Goal: Task Accomplishment & Management: Manage account settings

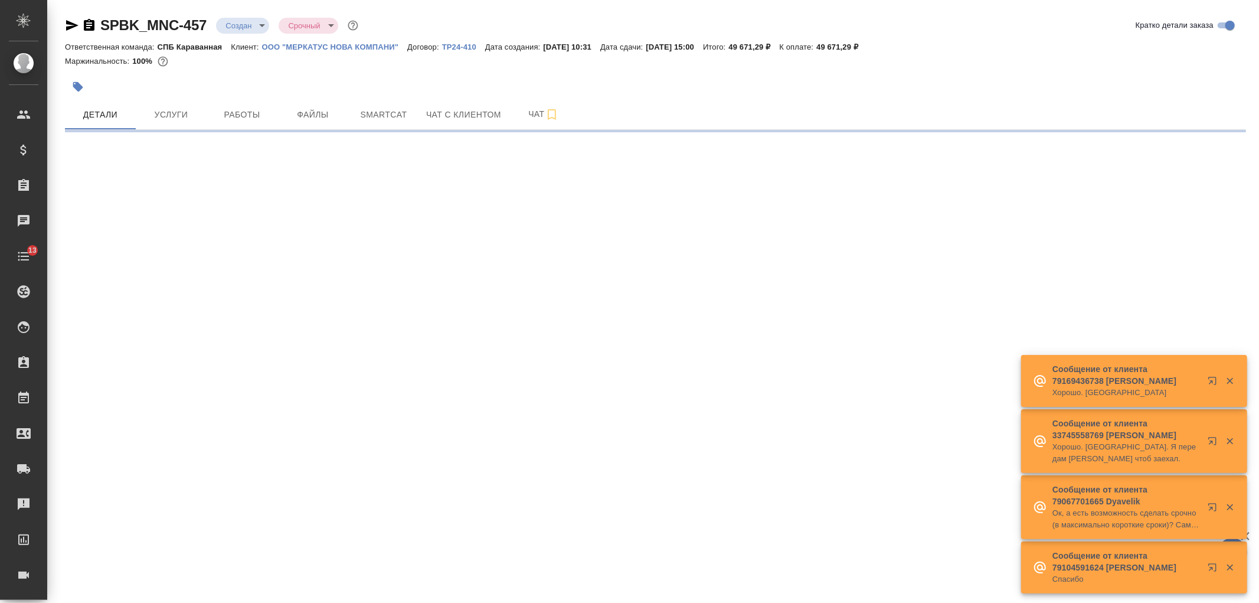
select select "RU"
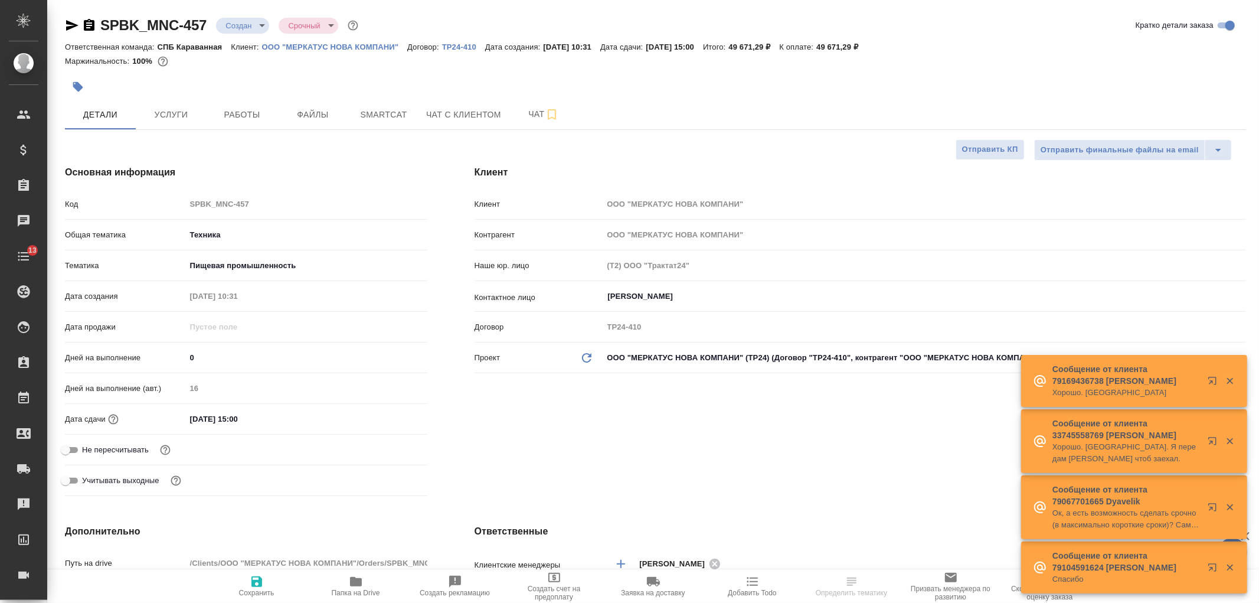
type textarea "x"
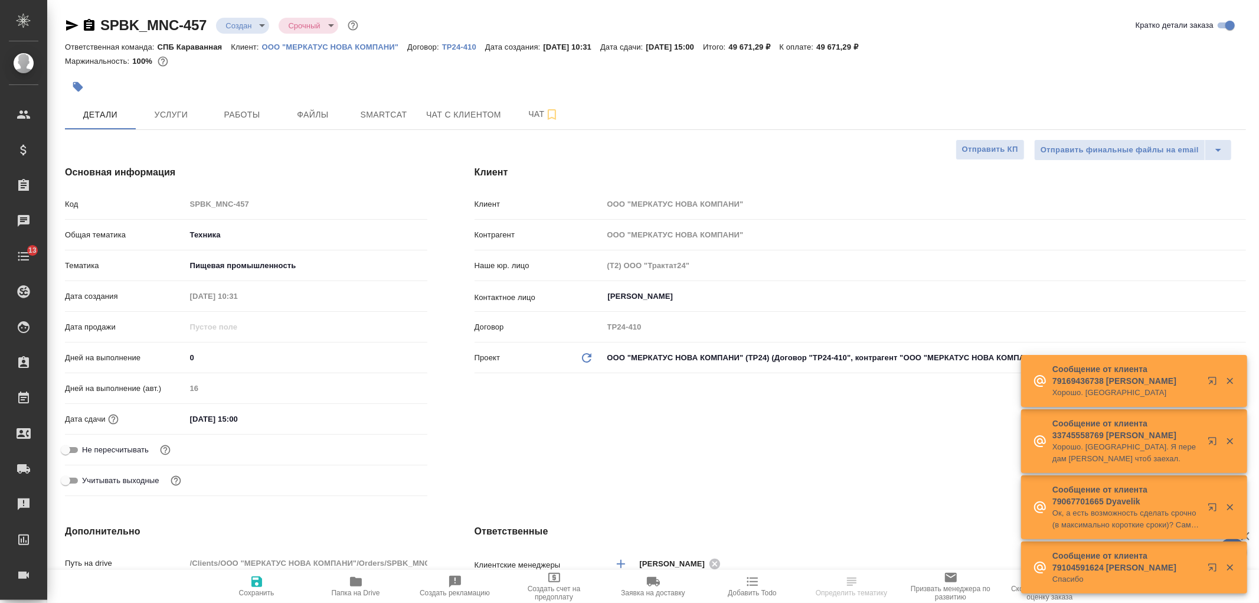
type textarea "x"
type input "[PERSON_NAME]"
type textarea "x"
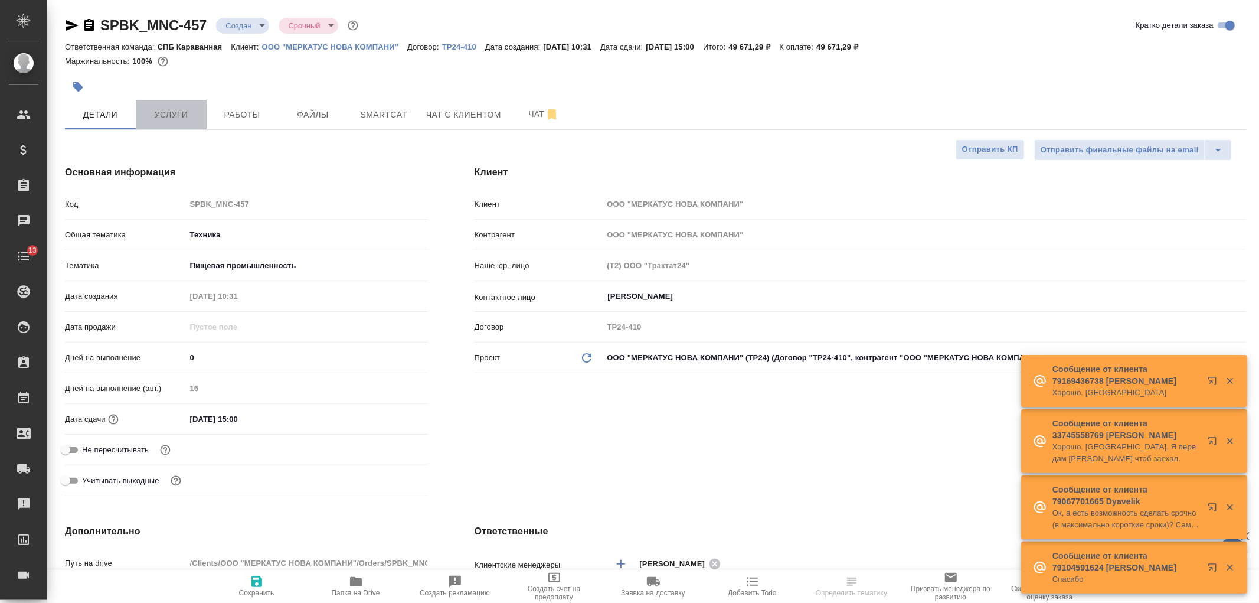
click at [167, 105] on button "Услуги" at bounding box center [171, 115] width 71 height 30
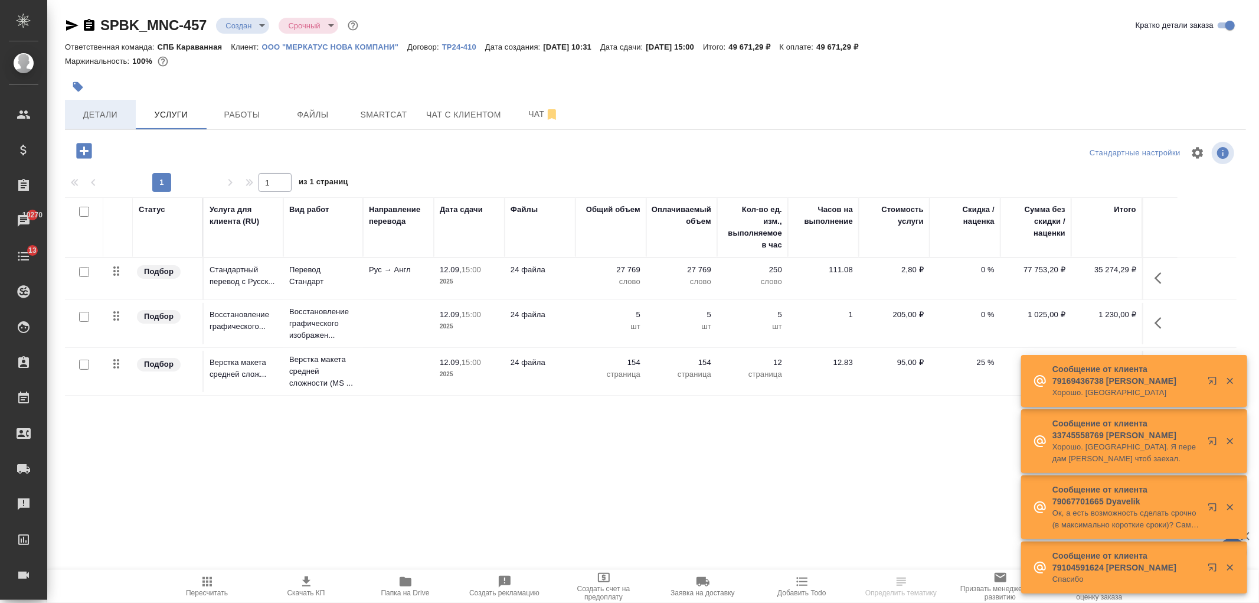
click at [106, 119] on span "Детали" at bounding box center [100, 114] width 57 height 15
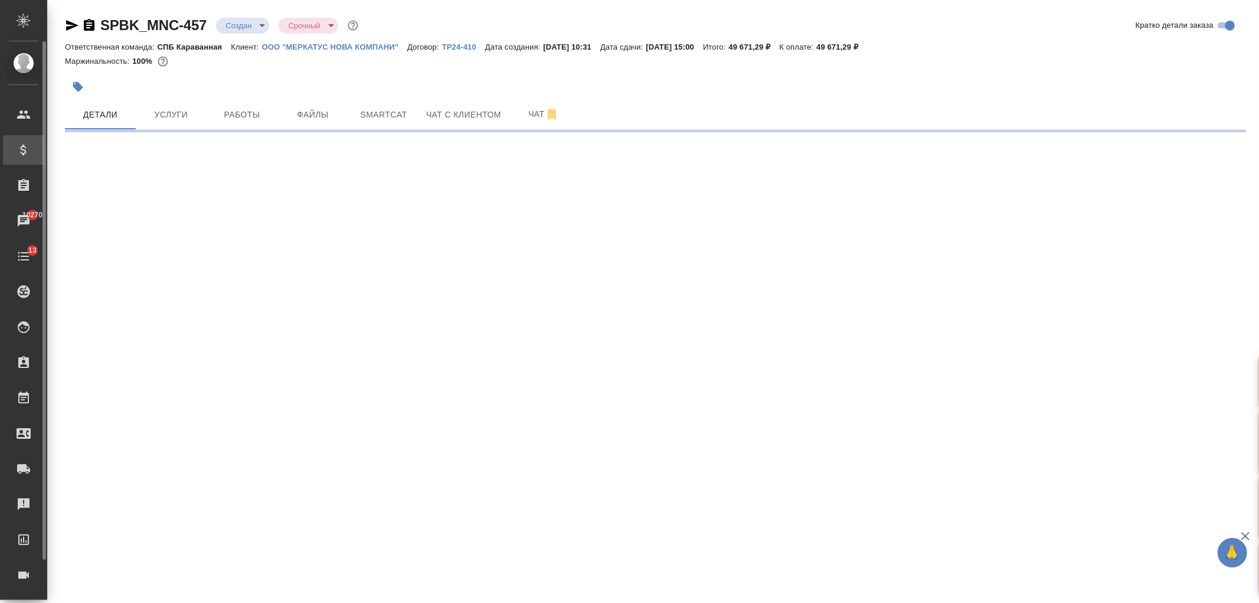
select select "RU"
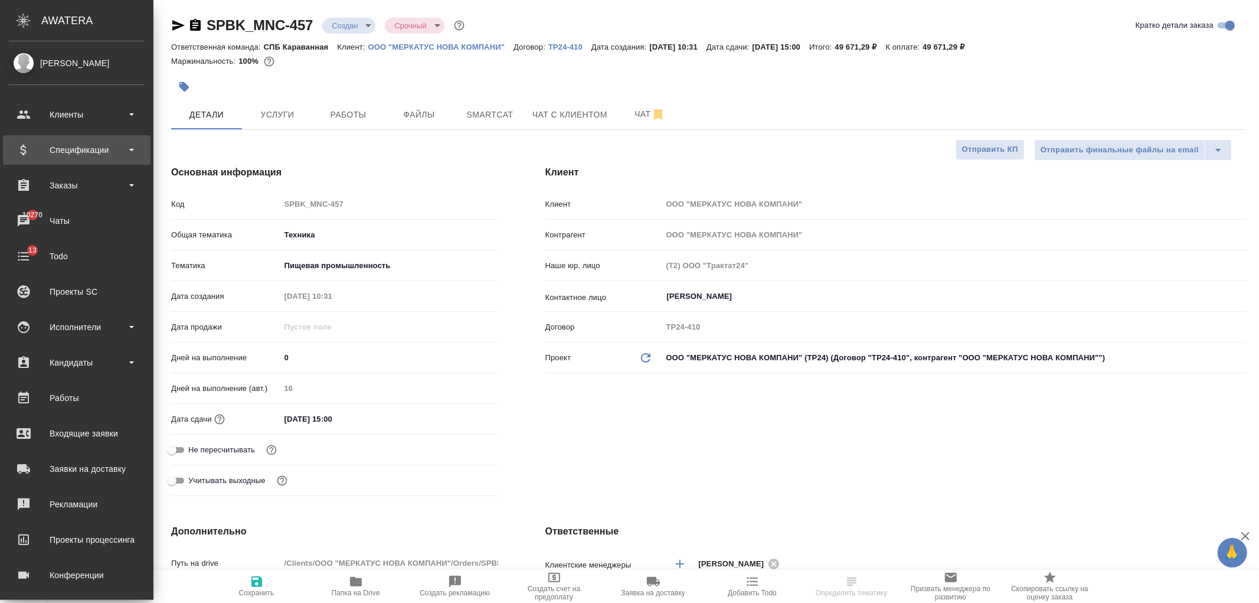
type textarea "x"
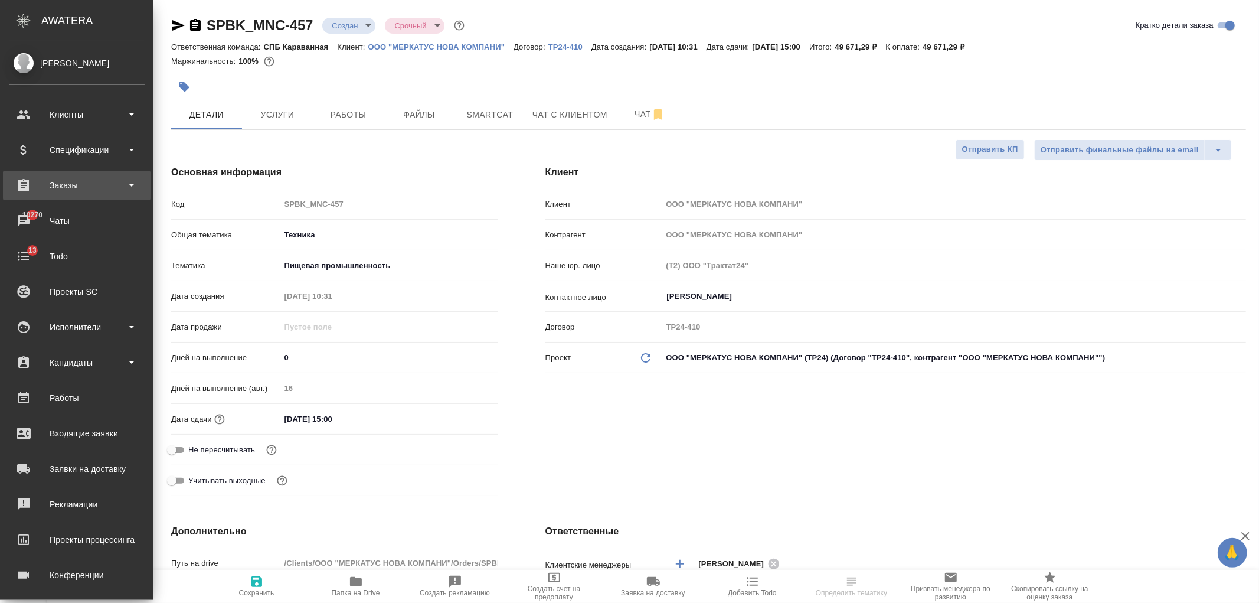
click at [100, 177] on div "Заказы" at bounding box center [77, 186] width 136 height 18
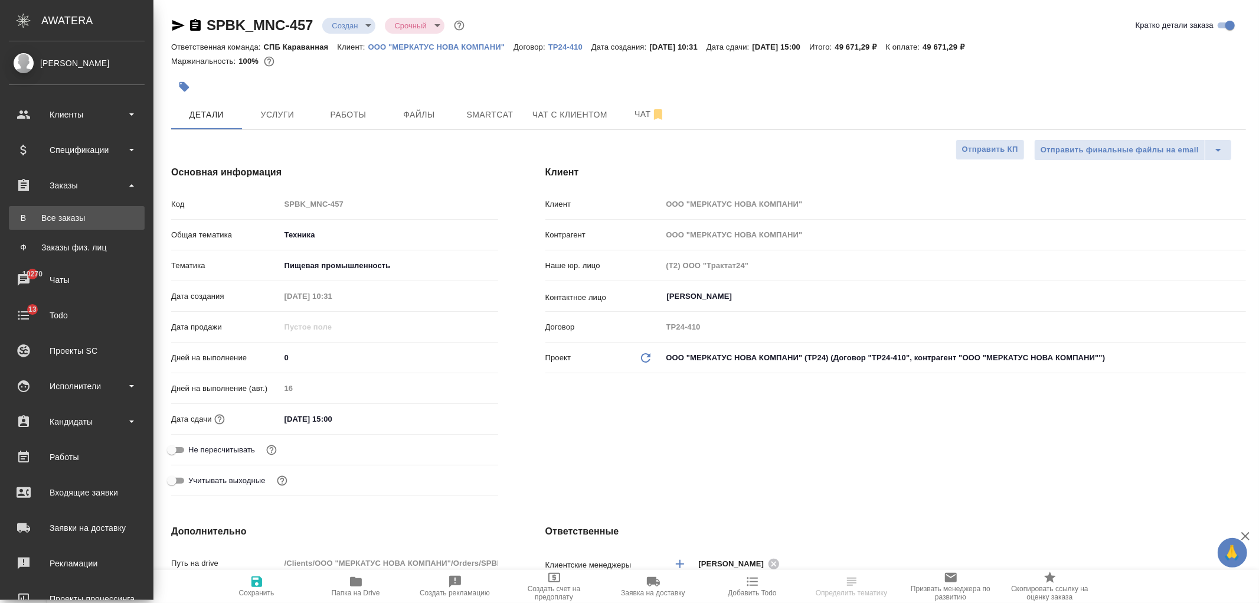
click at [104, 225] on link "В Все заказы" at bounding box center [77, 218] width 136 height 24
type textarea "x"
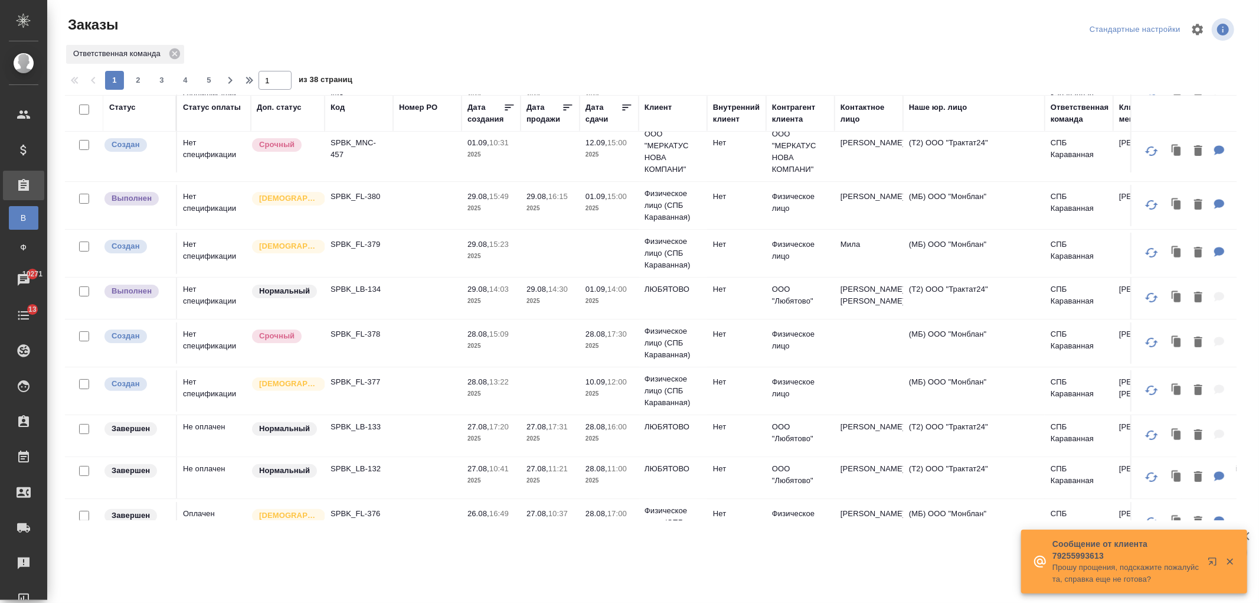
scroll to position [192, 0]
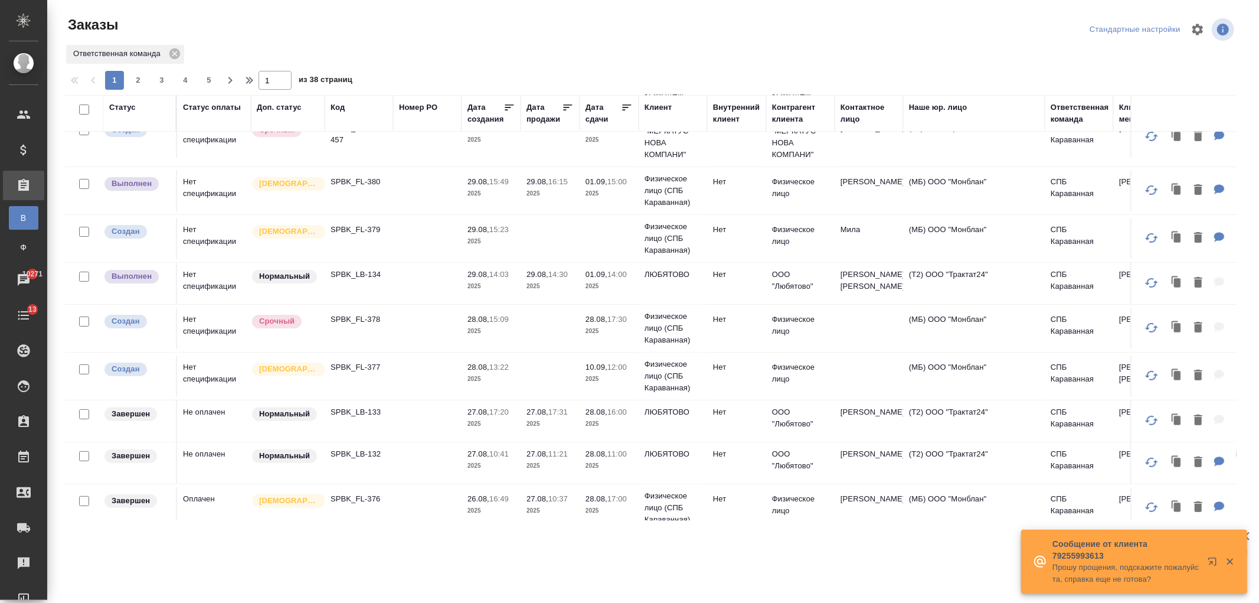
click at [420, 284] on td at bounding box center [427, 283] width 68 height 41
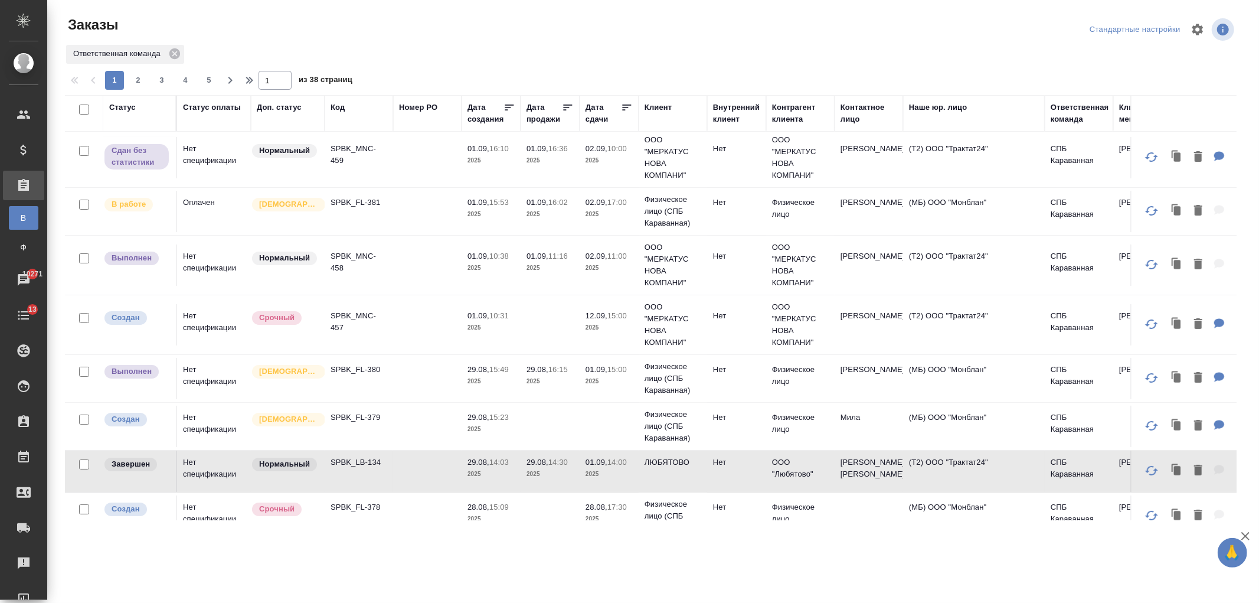
scroll to position [0, 0]
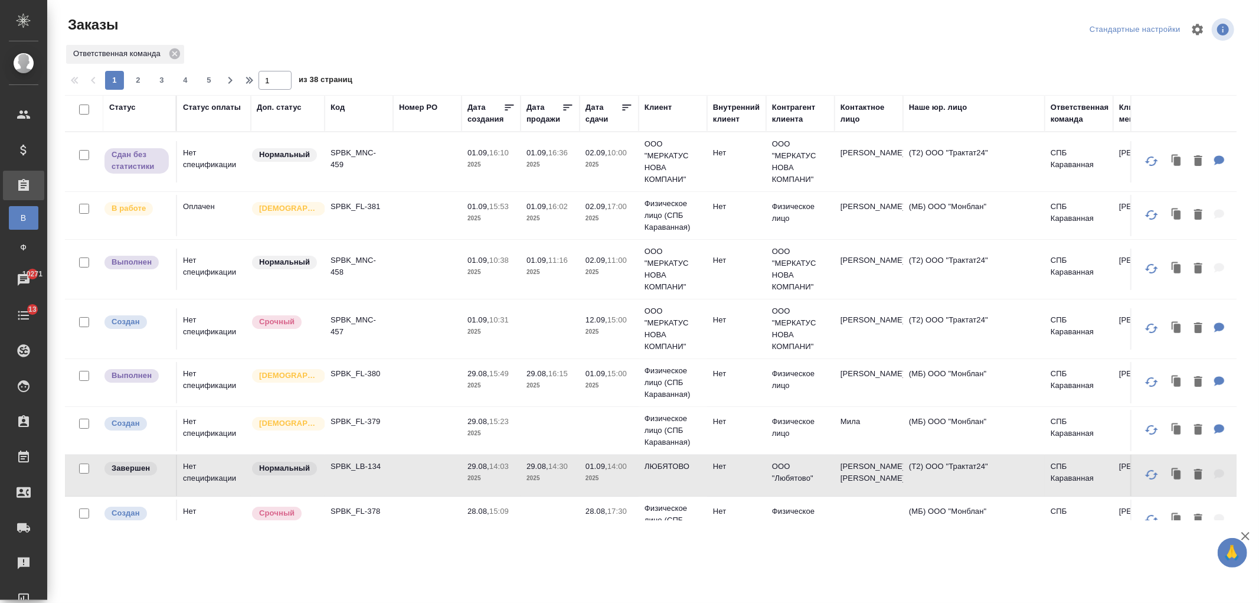
click at [494, 380] on p "2025" at bounding box center [491, 386] width 47 height 12
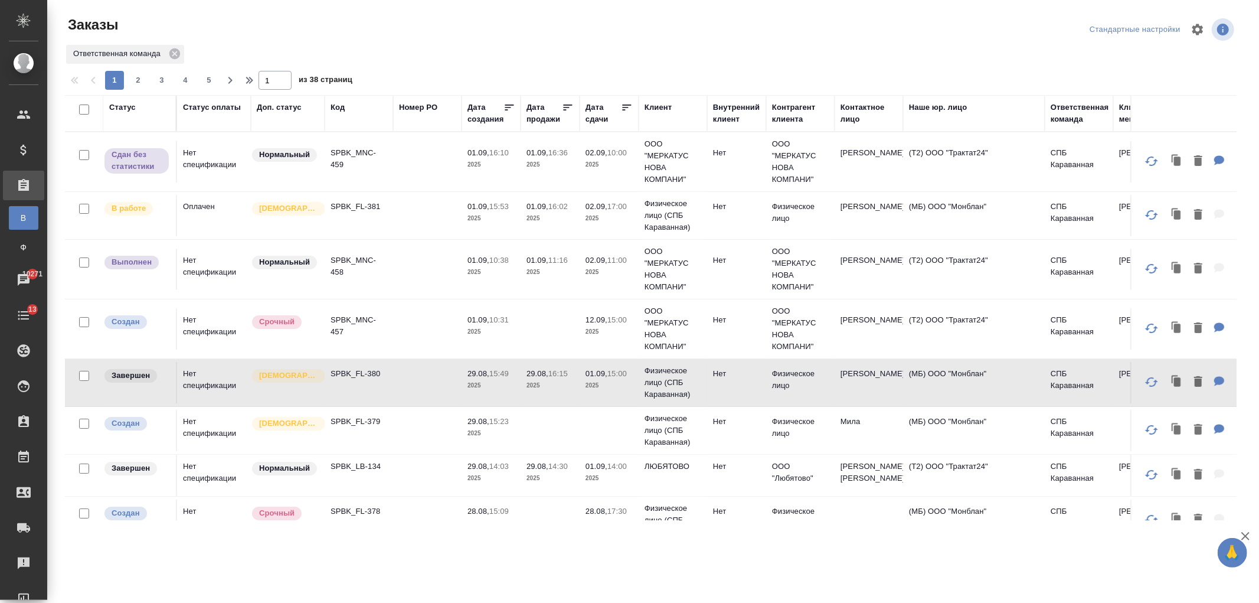
click at [450, 267] on td at bounding box center [427, 269] width 68 height 41
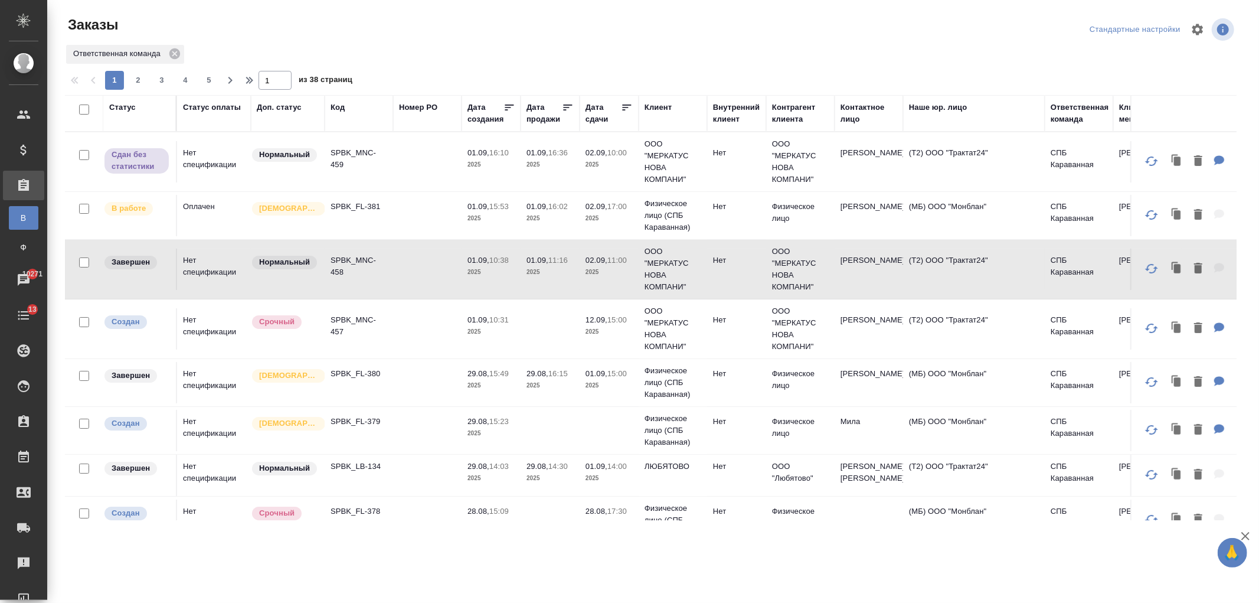
click at [1084, 114] on div "Ответственная команда" at bounding box center [1080, 114] width 58 height 24
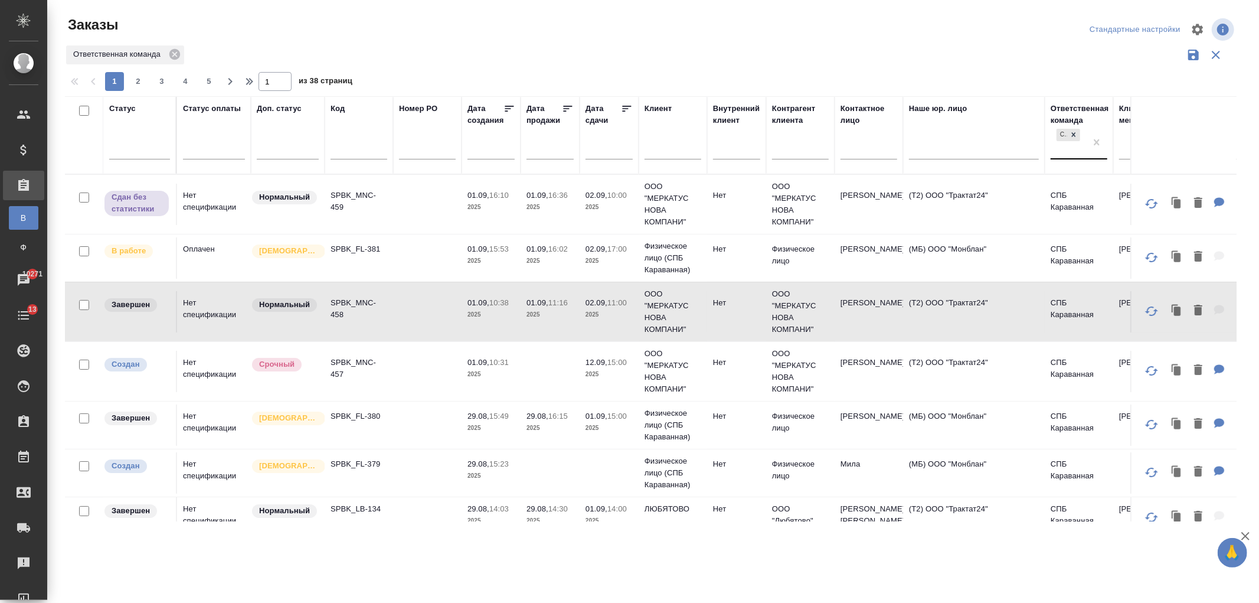
click at [1063, 152] on div "СПБ Караванная" at bounding box center [1068, 142] width 35 height 32
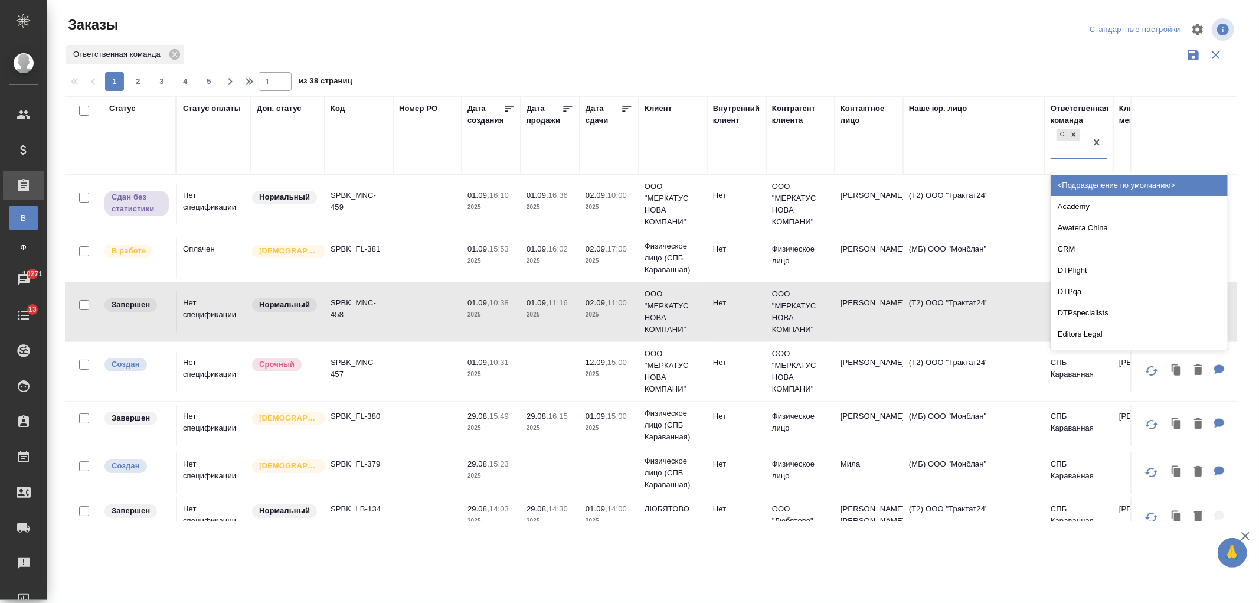
click at [599, 146] on input "text" at bounding box center [613, 149] width 40 height 17
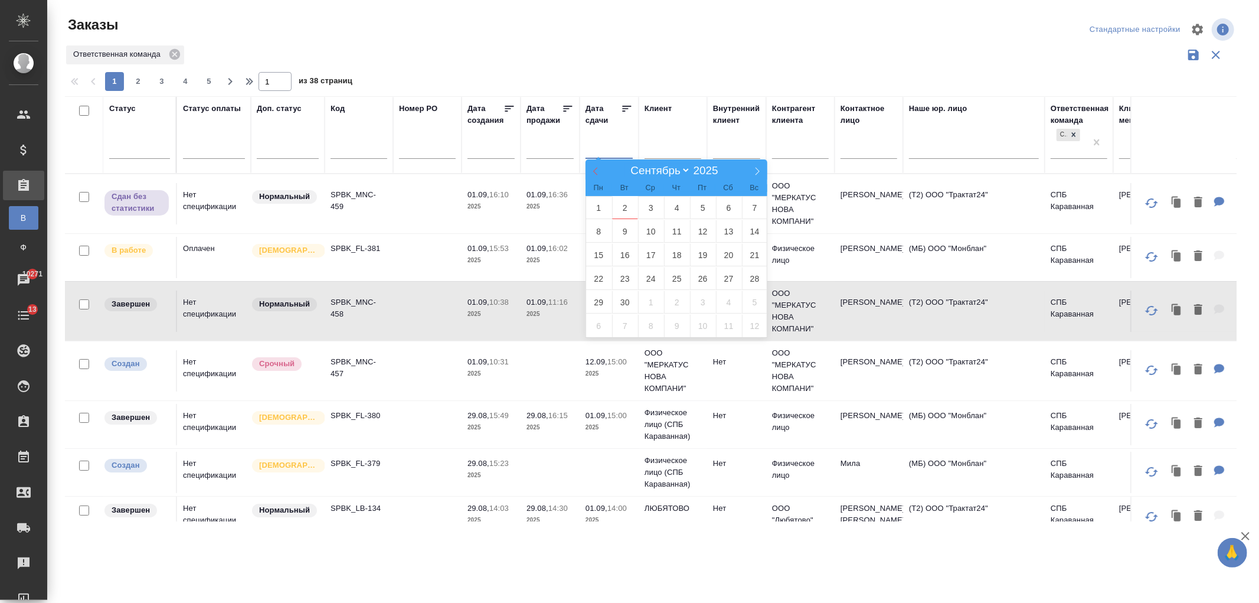
click at [589, 171] on span at bounding box center [596, 169] width 20 height 20
select select "7"
click at [699, 211] on span "1" at bounding box center [703, 207] width 26 height 23
type div "2025-07-31T21:00:00.000Z"
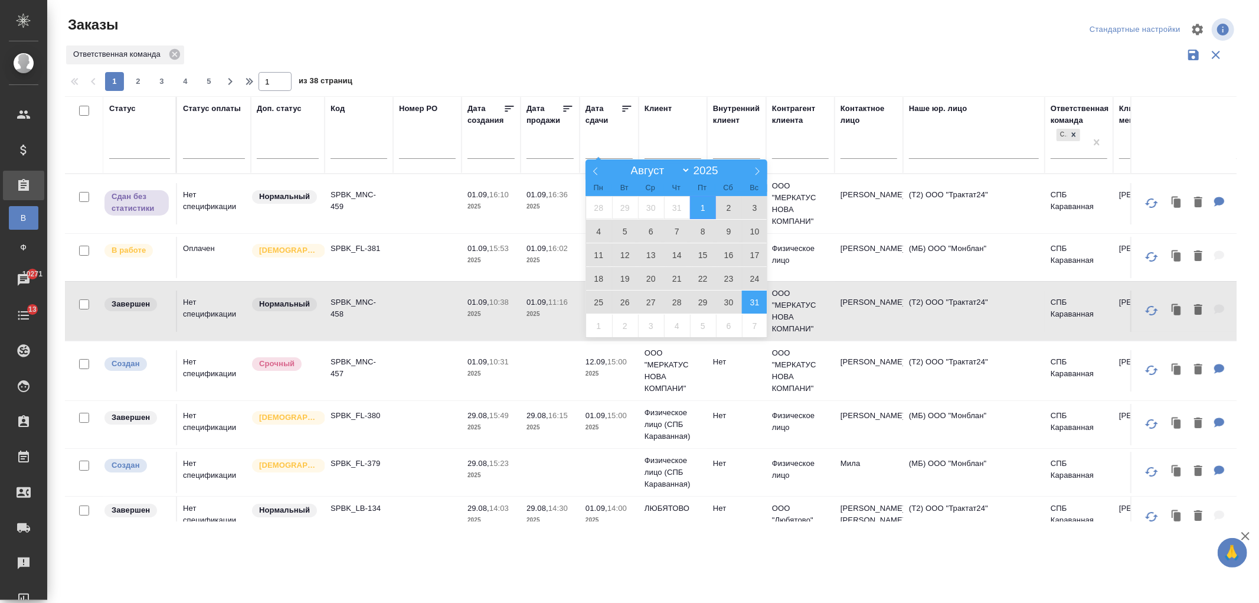
click at [758, 299] on span "31" at bounding box center [755, 301] width 26 height 23
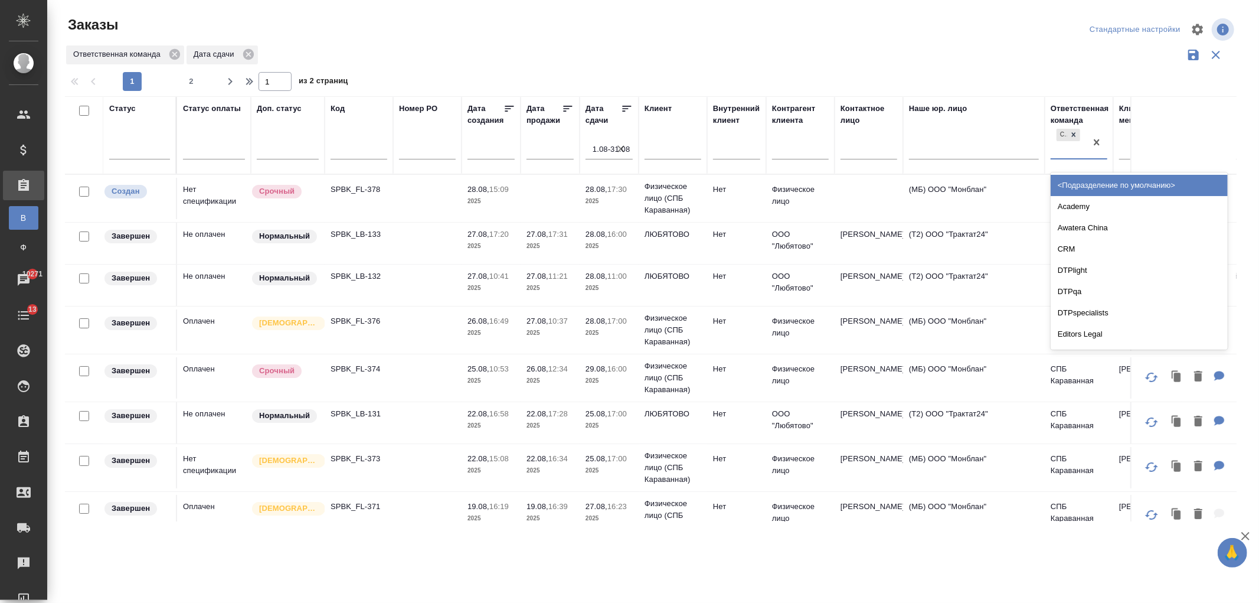
click at [1066, 148] on div "СПБ Караванная" at bounding box center [1068, 142] width 35 height 32
click at [141, 144] on div at bounding box center [139, 147] width 61 height 17
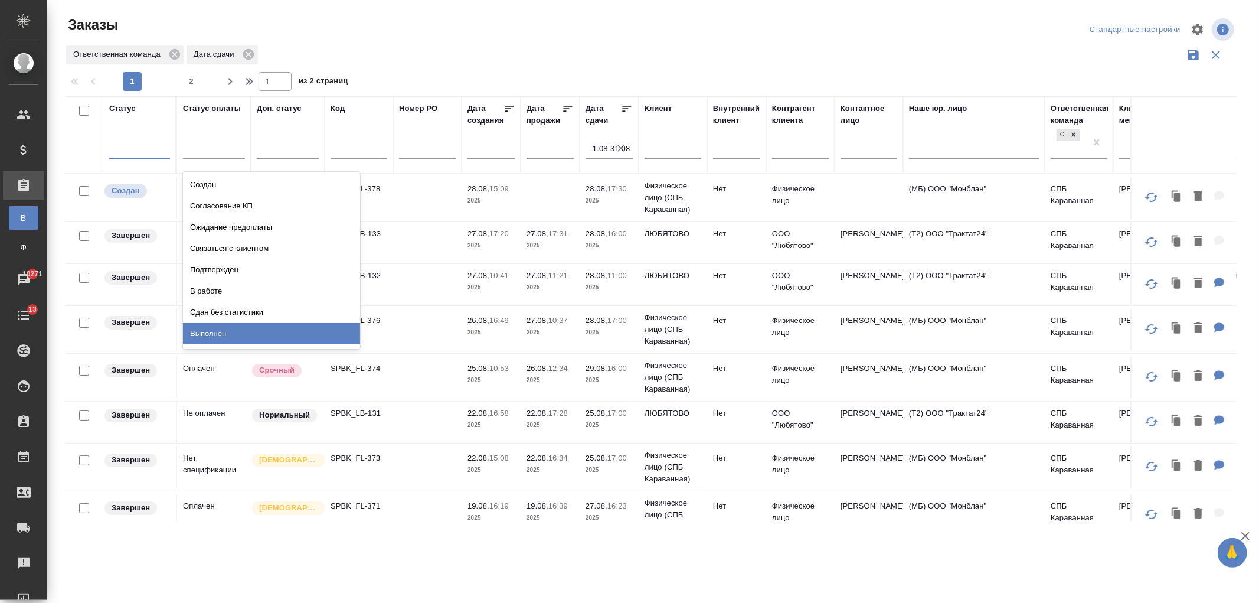
click at [266, 329] on div "Выполнен" at bounding box center [271, 333] width 177 height 21
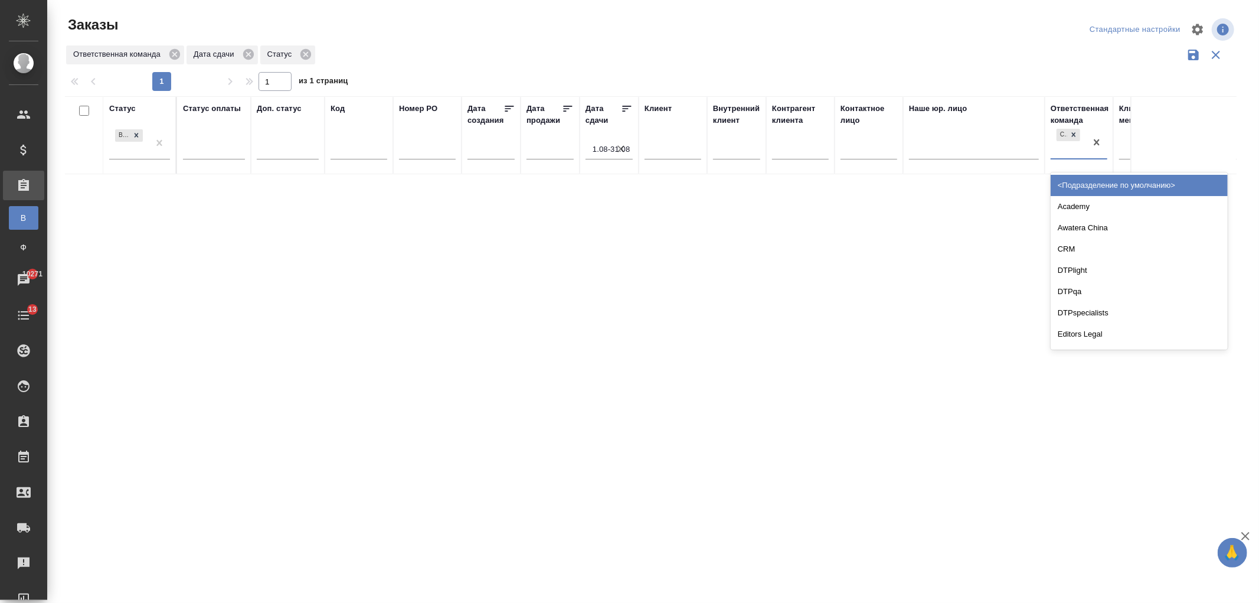
click at [1067, 154] on div "СПБ Караванная" at bounding box center [1068, 142] width 35 height 32
type input "баб"
click at [1089, 187] on div "Бабушкинская" at bounding box center [1139, 185] width 177 height 21
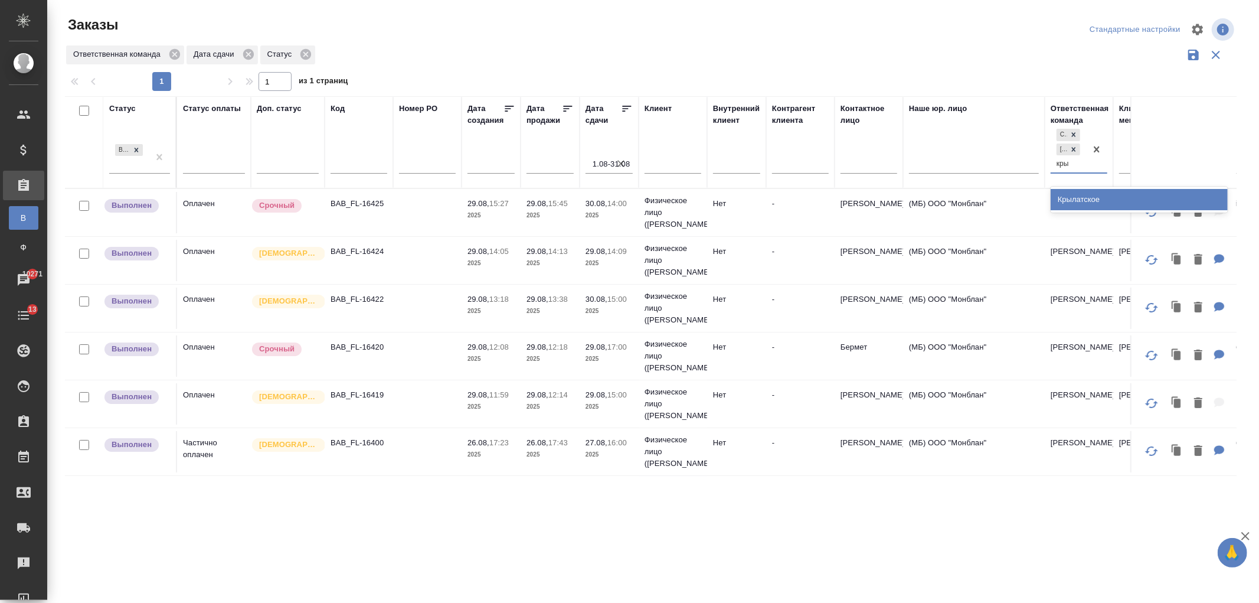
type input "крыл"
click at [1079, 197] on div "Крылатское" at bounding box center [1139, 199] width 177 height 21
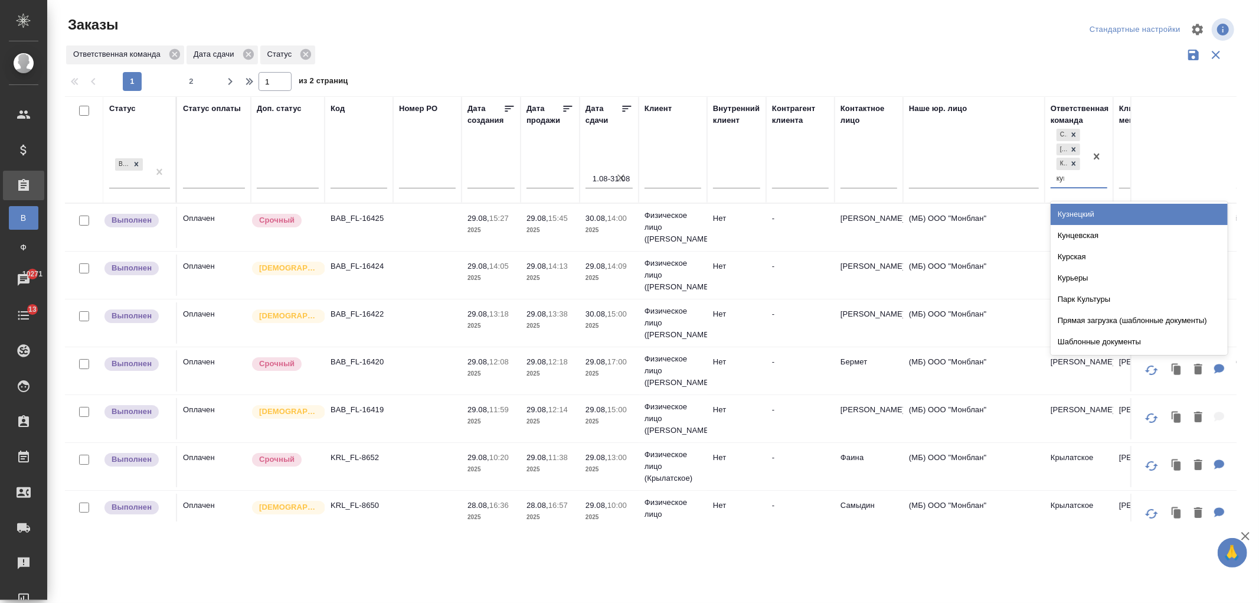
type input "кунц"
click at [1079, 223] on div "Кунцевская" at bounding box center [1139, 214] width 177 height 21
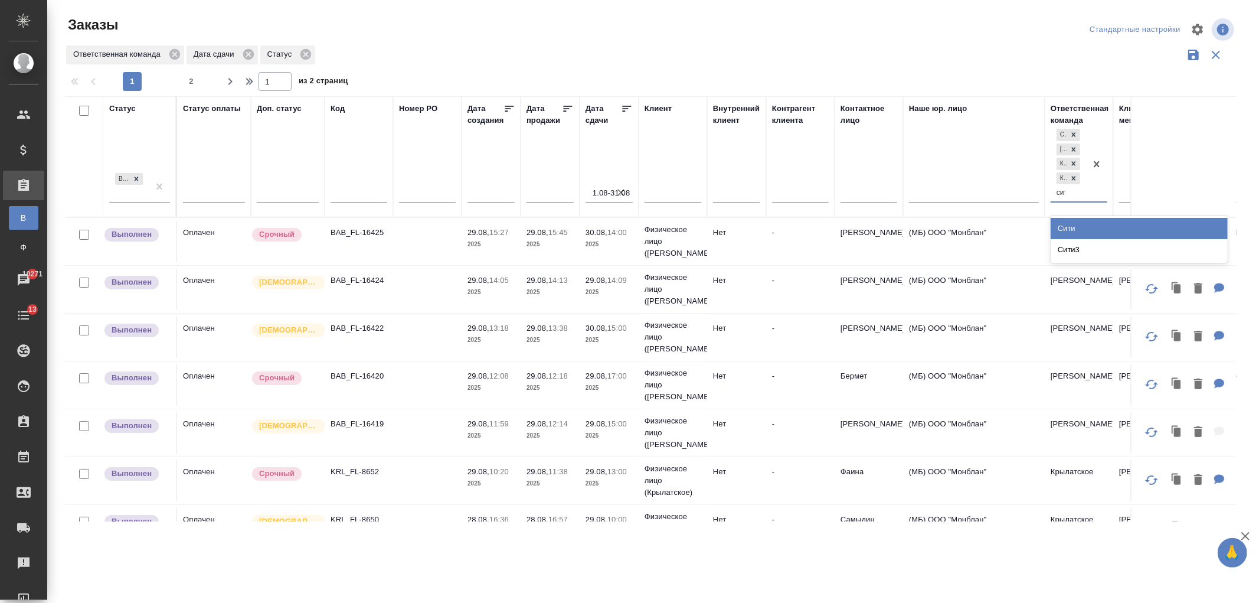
type input "сити"
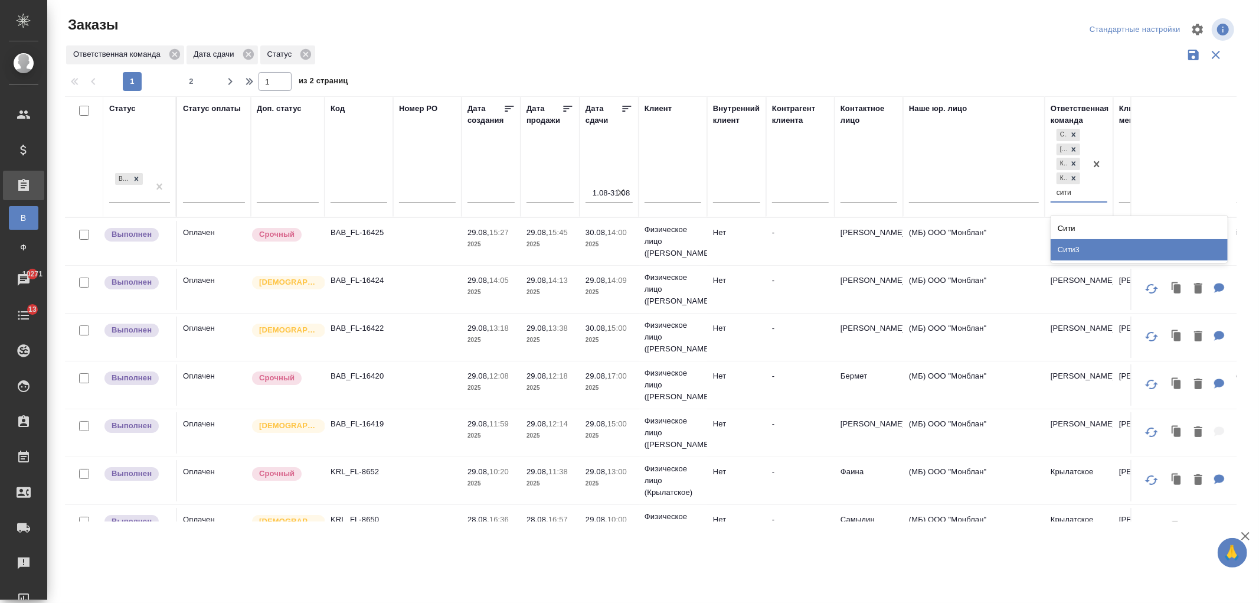
click at [1080, 242] on div "Сити3" at bounding box center [1139, 249] width 177 height 21
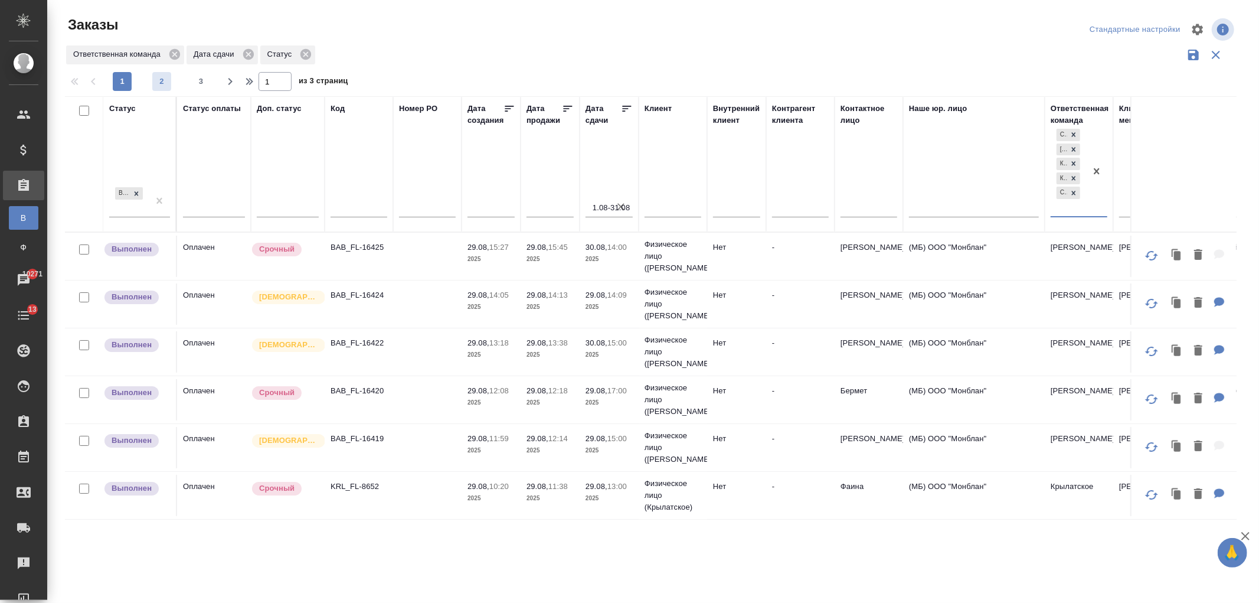
click at [166, 81] on span "2" at bounding box center [161, 82] width 19 height 12
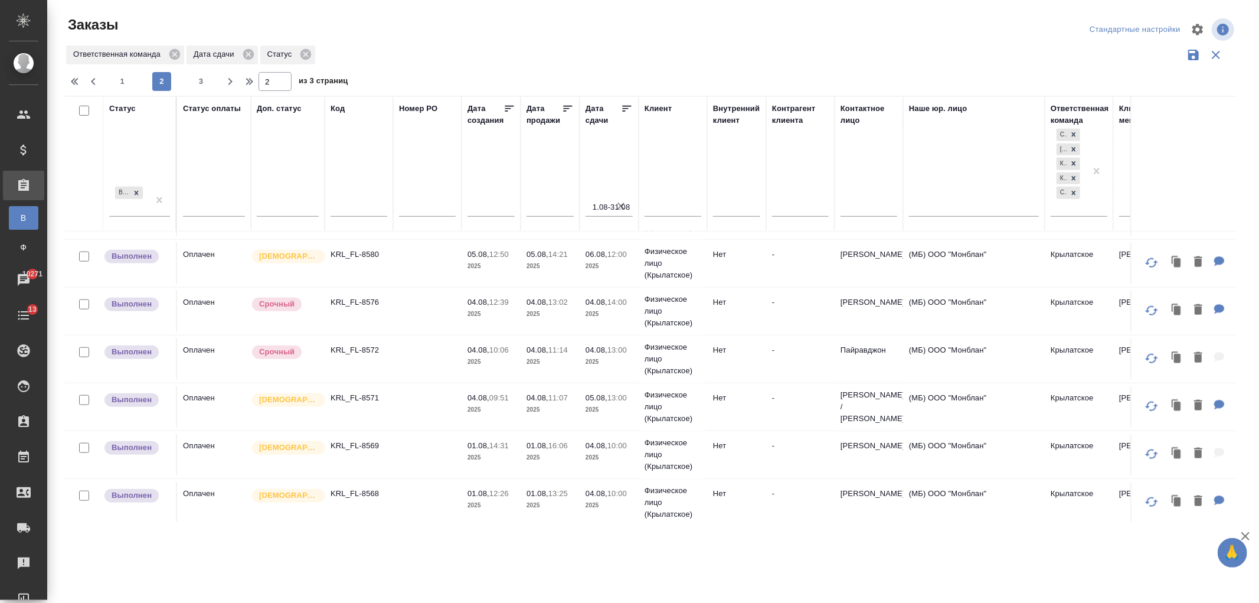
scroll to position [930, 0]
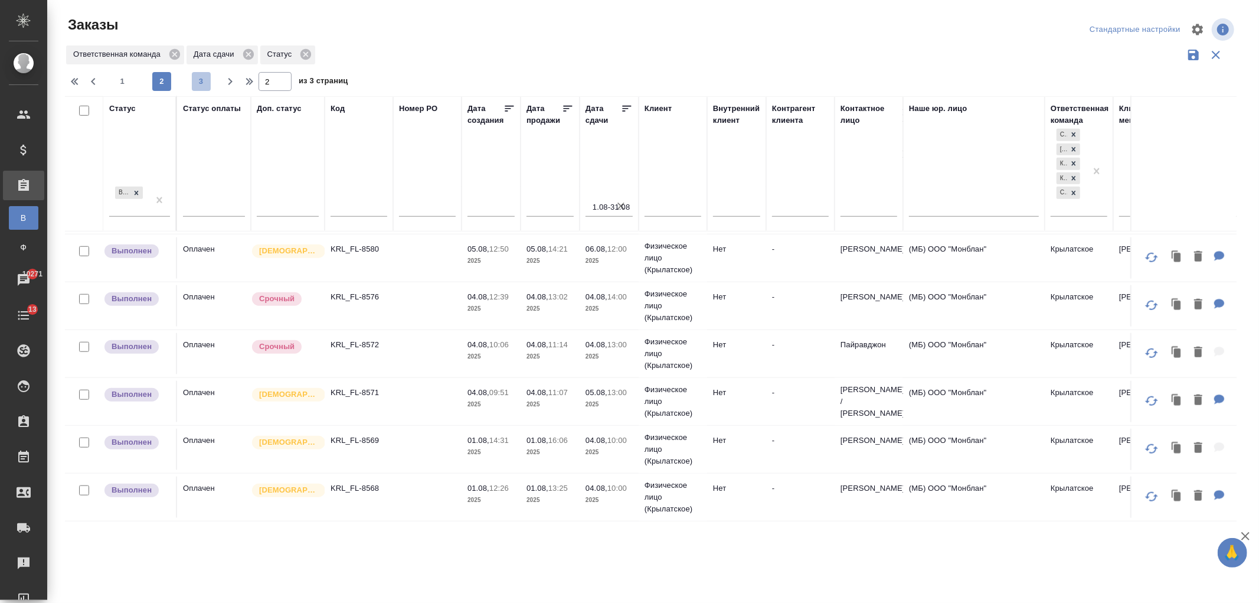
click at [203, 85] on span "3" at bounding box center [201, 82] width 19 height 12
type input "3"
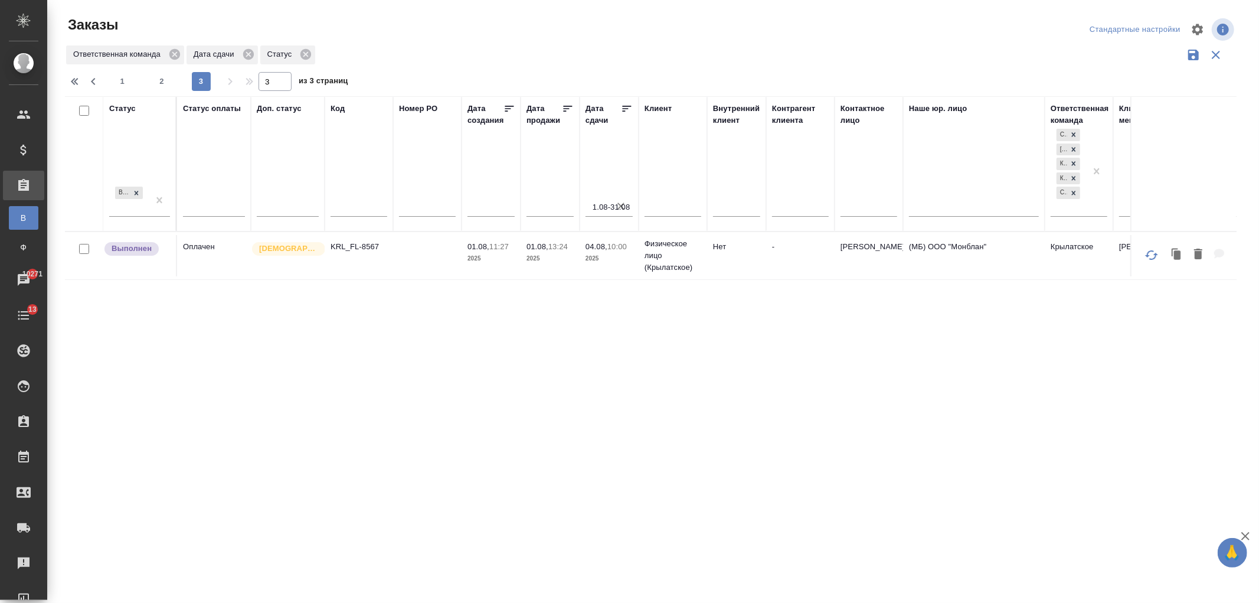
scroll to position [0, 0]
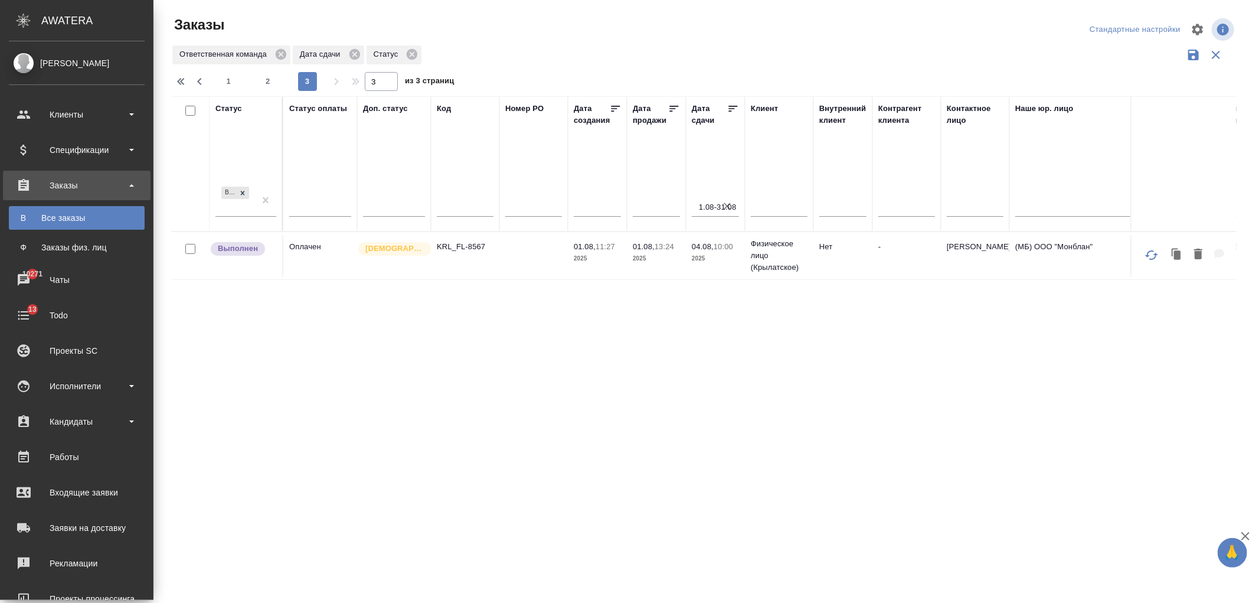
click at [71, 192] on div "Заказы" at bounding box center [77, 186] width 136 height 18
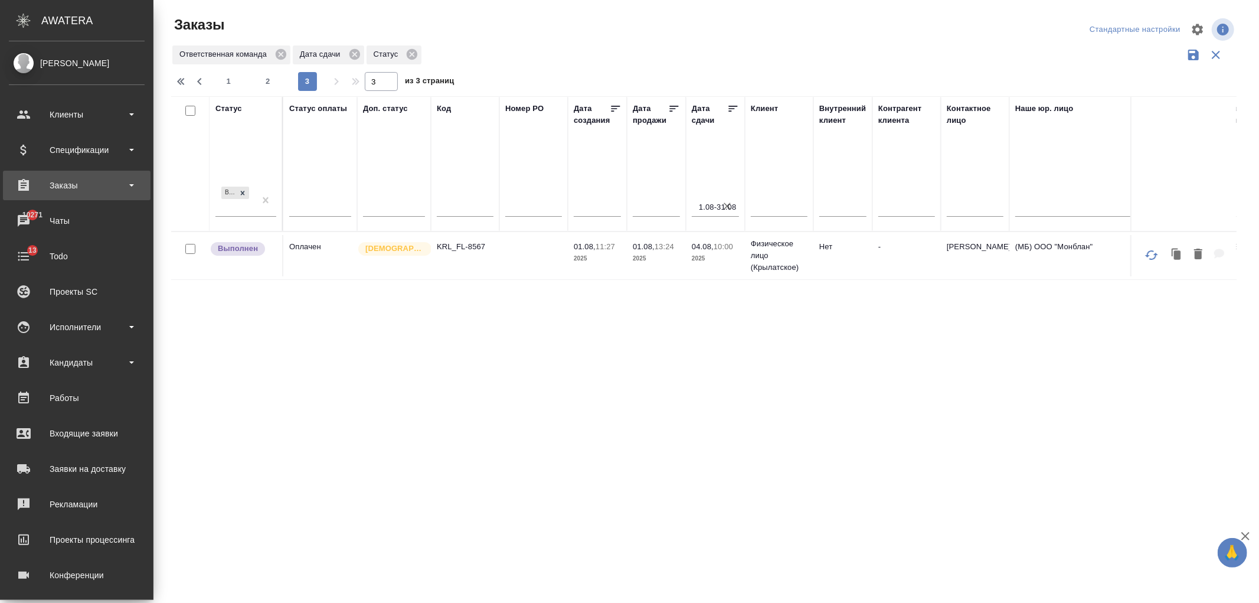
click at [77, 177] on div "Заказы" at bounding box center [77, 186] width 136 height 18
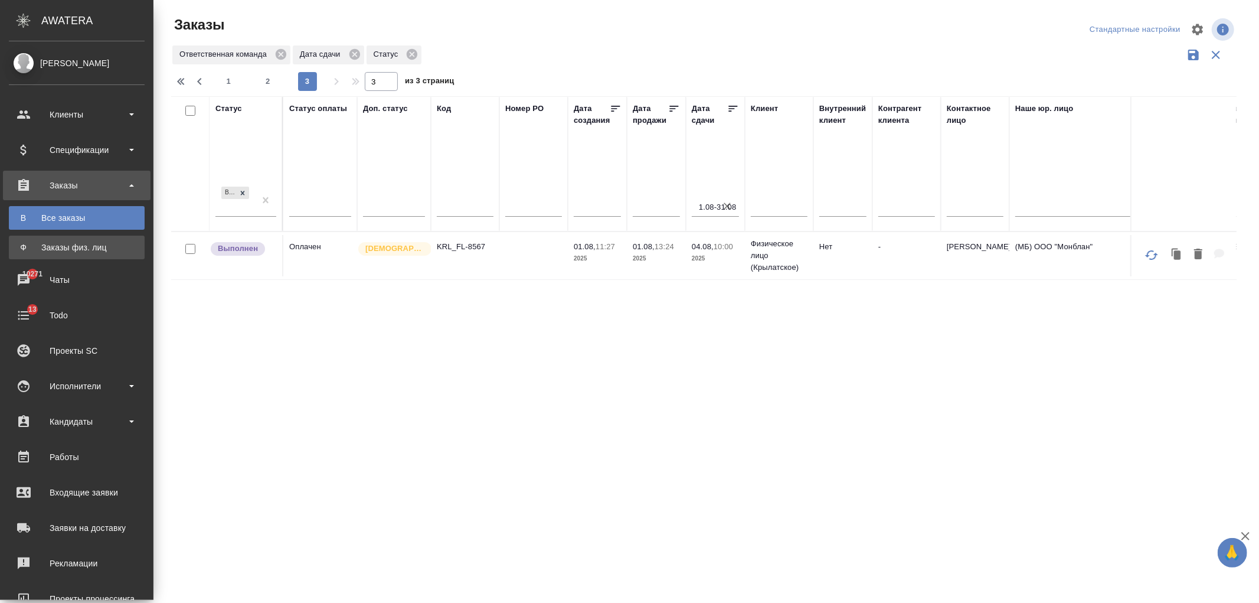
click at [97, 243] on div "Заказы физ. лиц" at bounding box center [77, 247] width 124 height 12
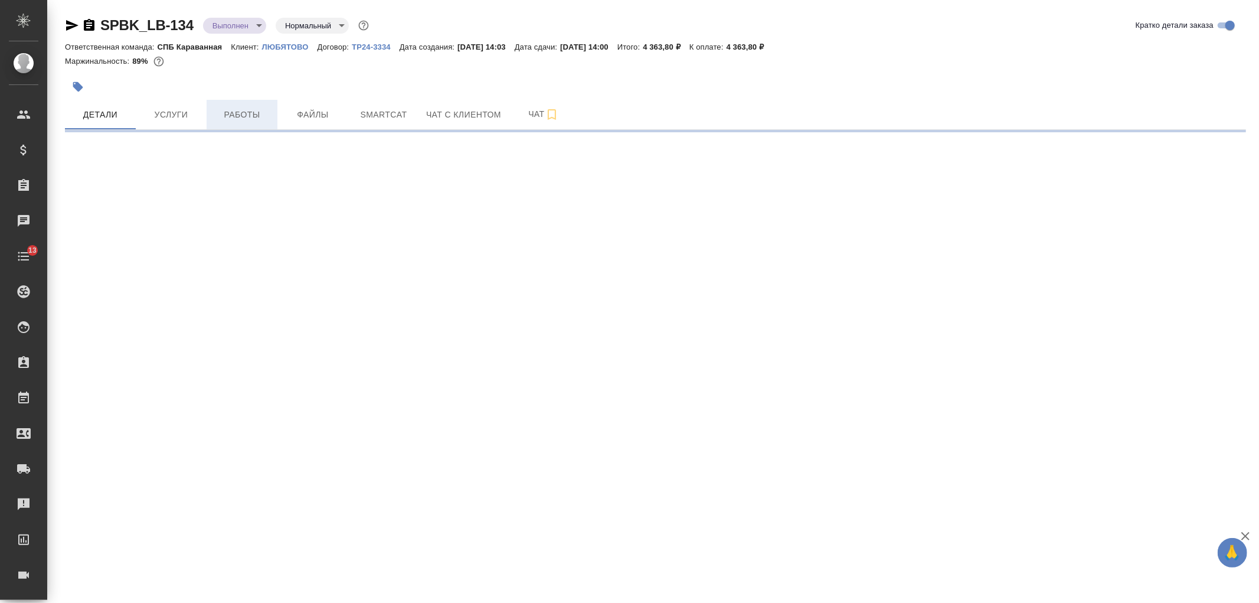
select select "RU"
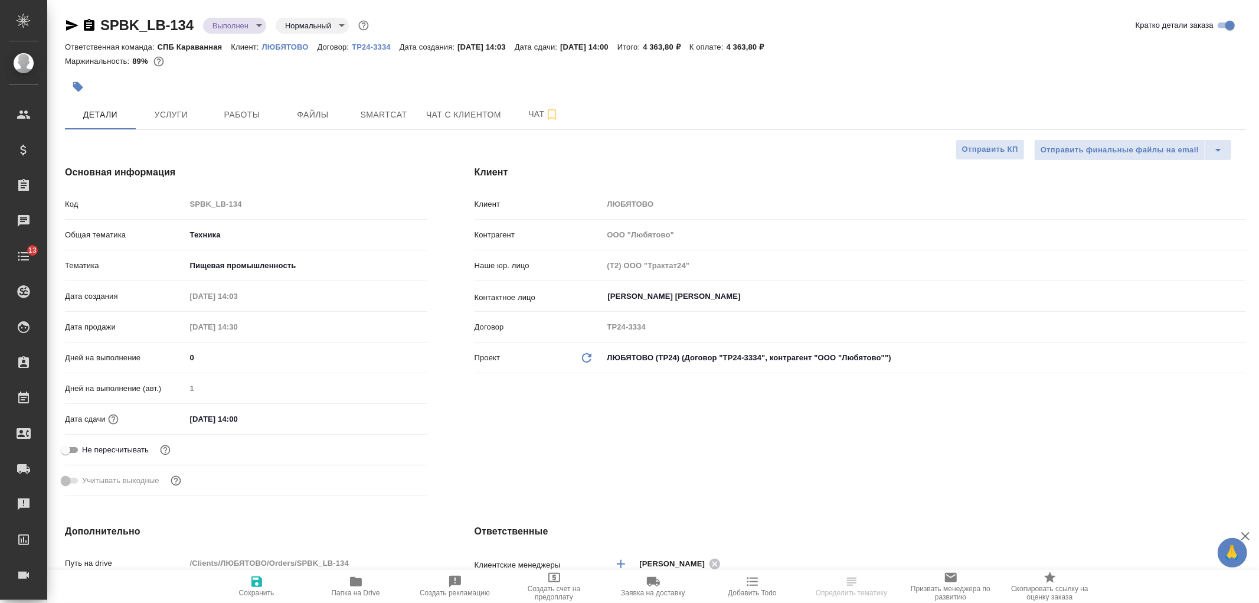
type textarea "x"
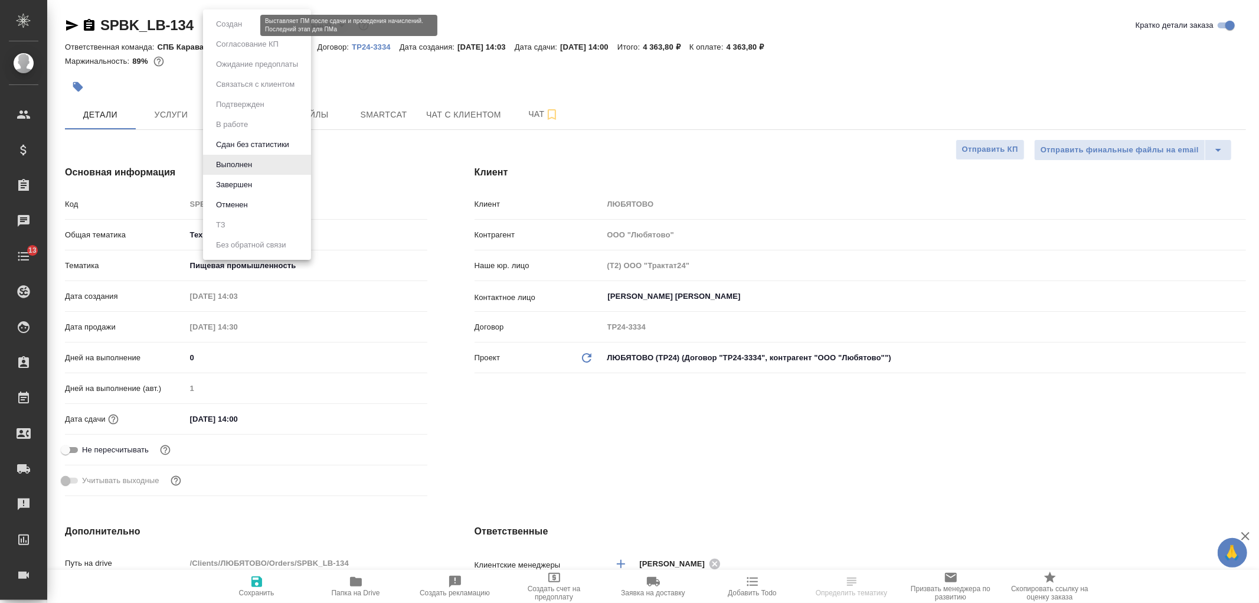
type textarea "x"
click at [242, 25] on body "🙏 .cls-1 fill:#fff; AWATERA Ivanova Arina Клиенты Спецификации Заказы Чаты 13 T…" at bounding box center [629, 301] width 1259 height 603
type textarea "x"
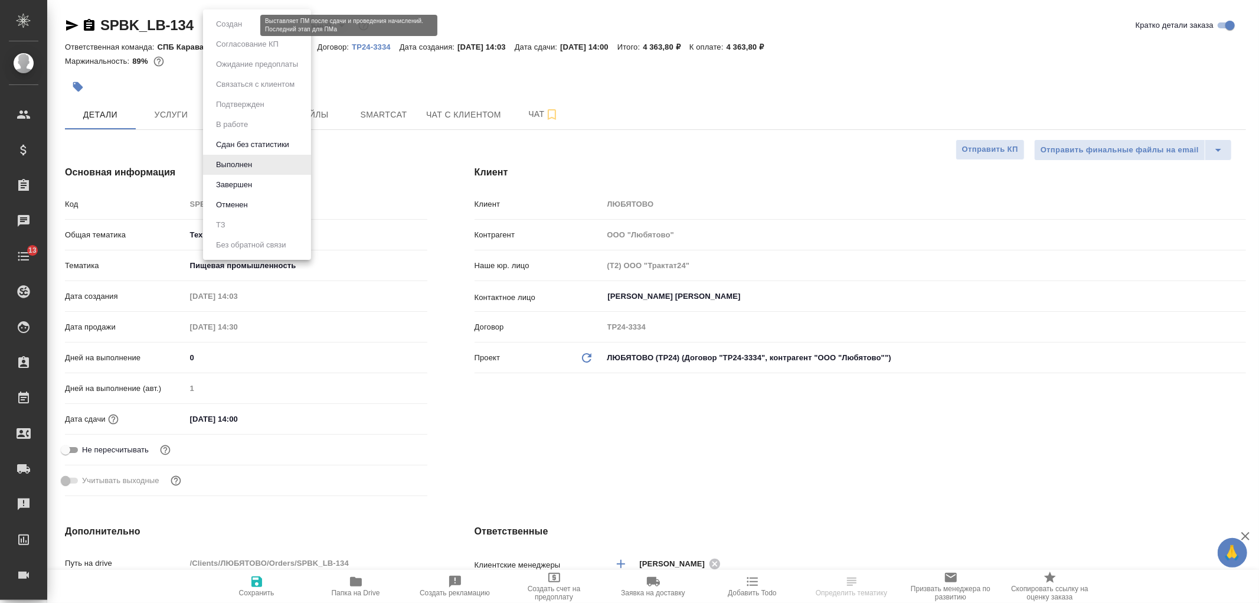
type textarea "x"
click at [267, 181] on li "Завершен" at bounding box center [257, 185] width 108 height 20
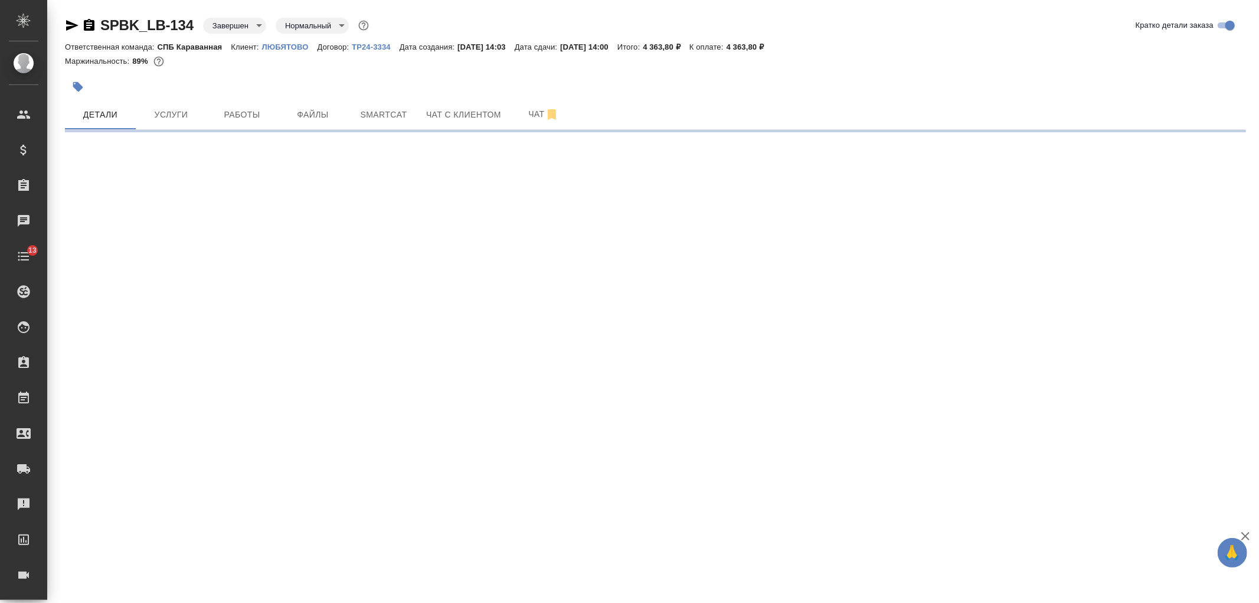
select select "RU"
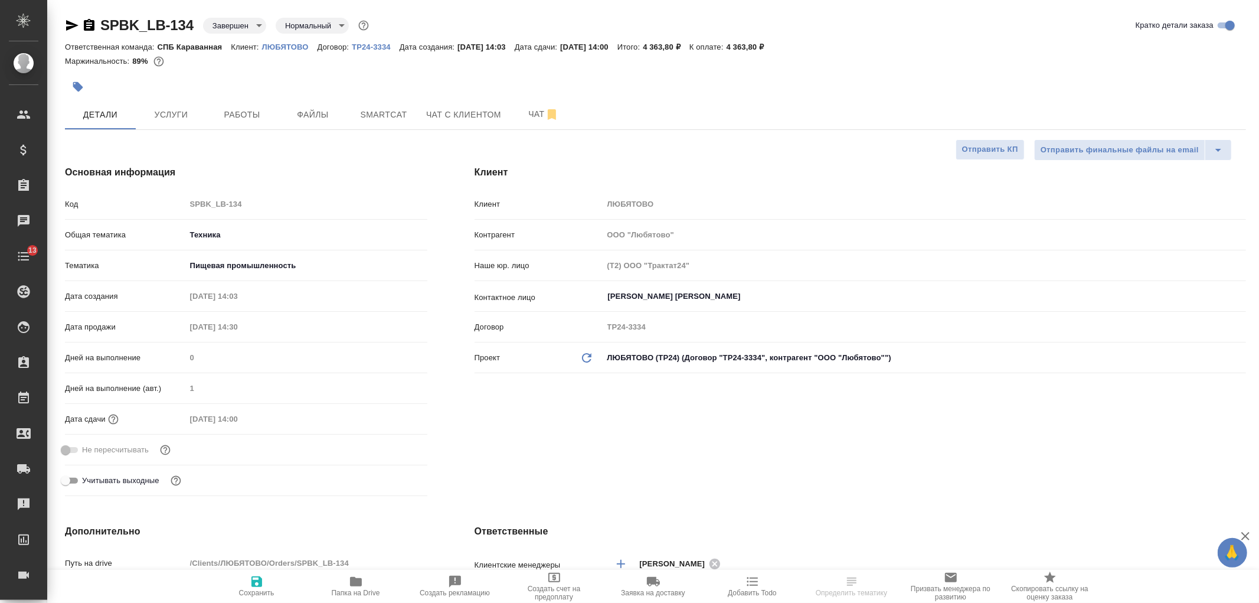
type textarea "x"
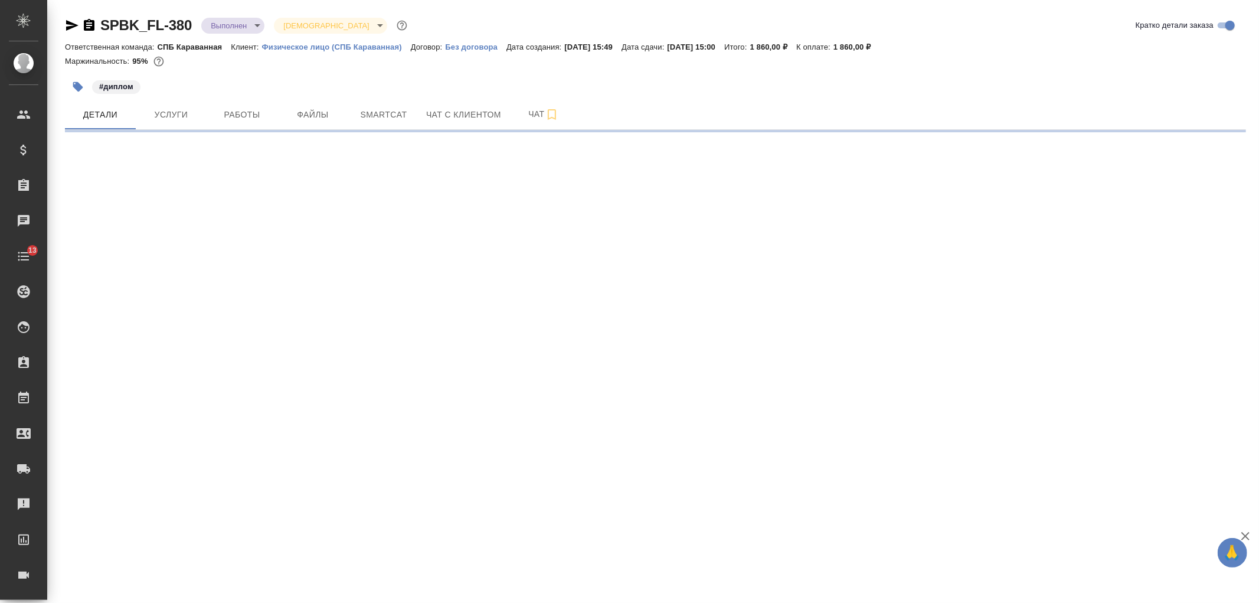
click at [226, 22] on body "🙏 .cls-1 fill:#fff; AWATERA [PERSON_NAME] Спецификации Заказы Чаты 13 Todo Прое…" at bounding box center [629, 301] width 1259 height 603
select select "RU"
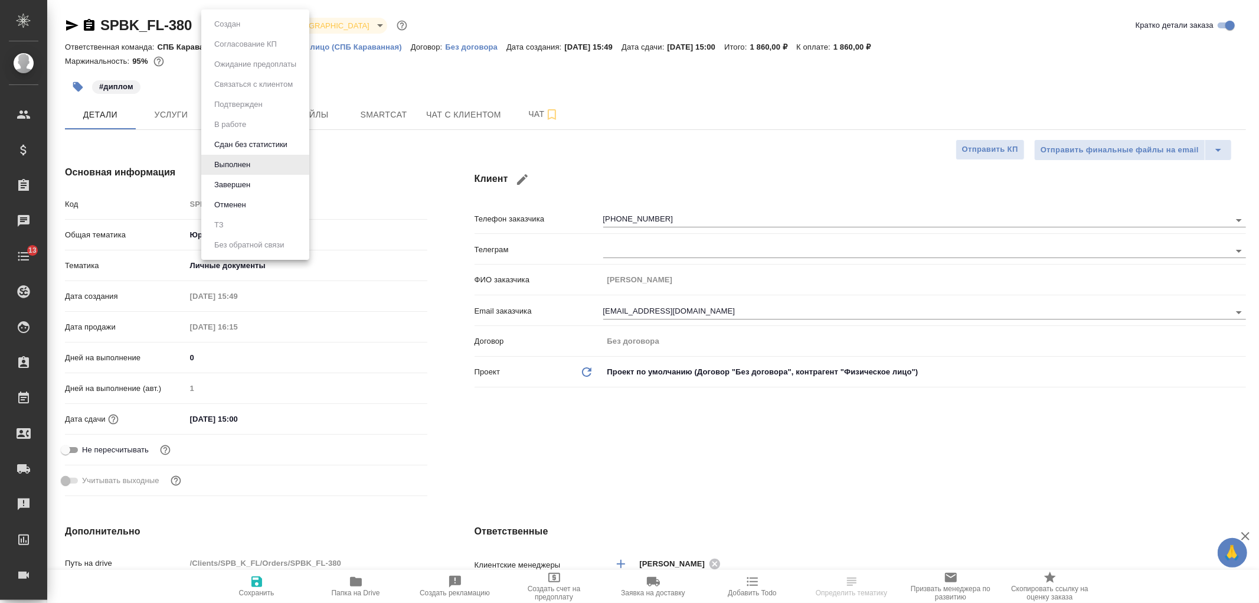
type textarea "x"
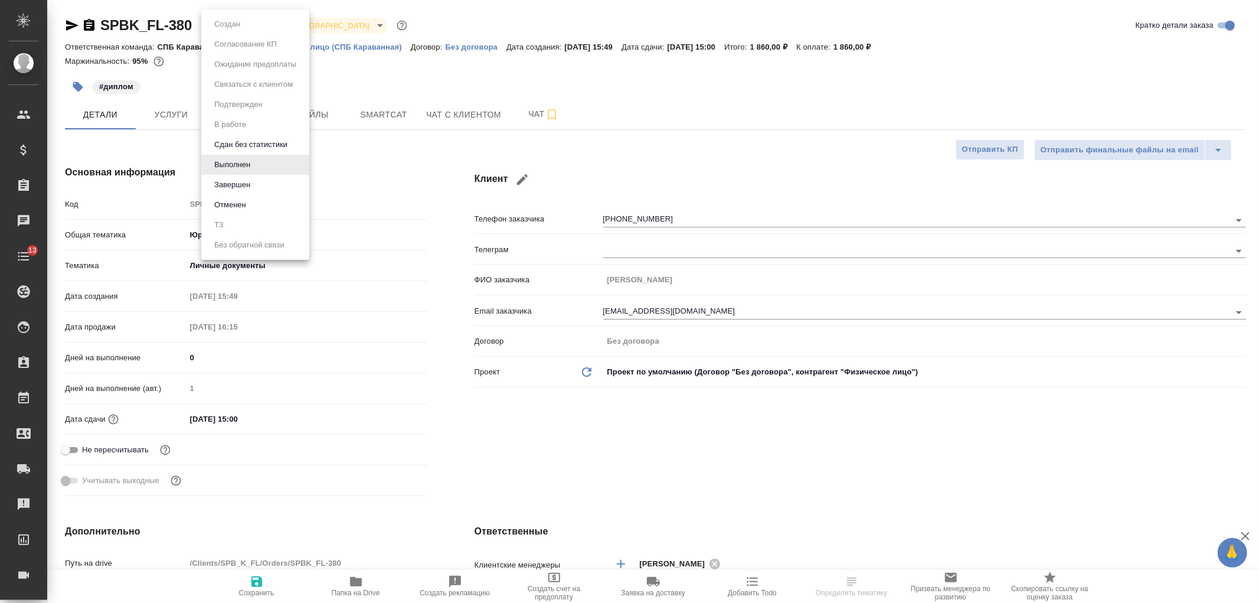
type textarea "x"
click at [414, 143] on div at bounding box center [629, 301] width 1259 height 603
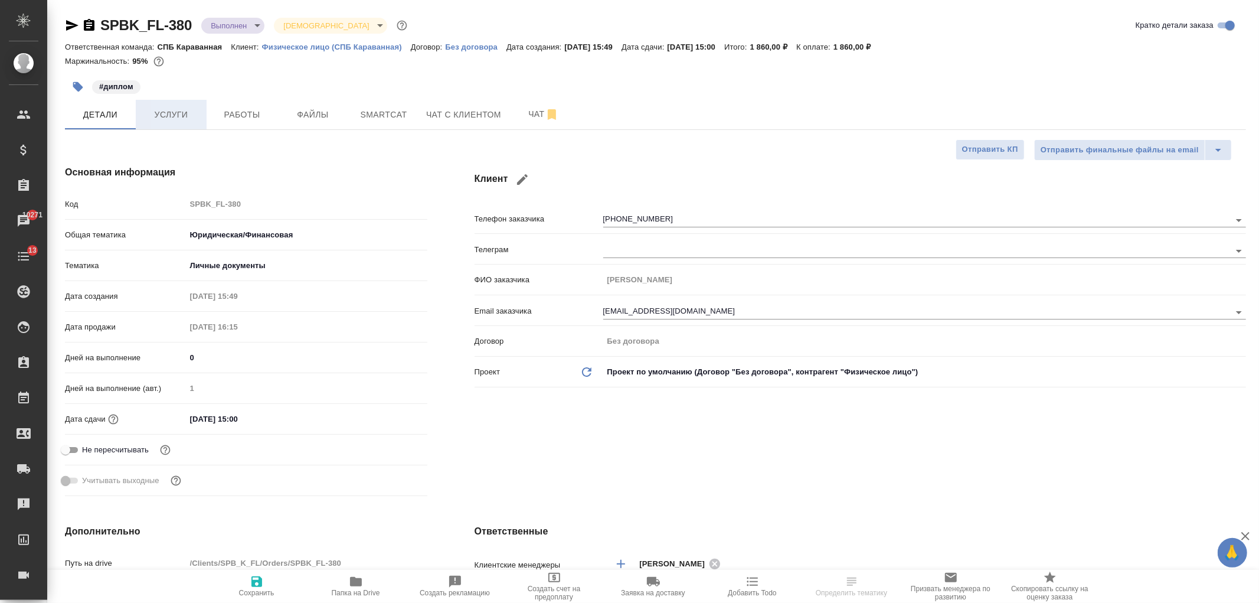
click at [179, 105] on button "Услуги" at bounding box center [171, 115] width 71 height 30
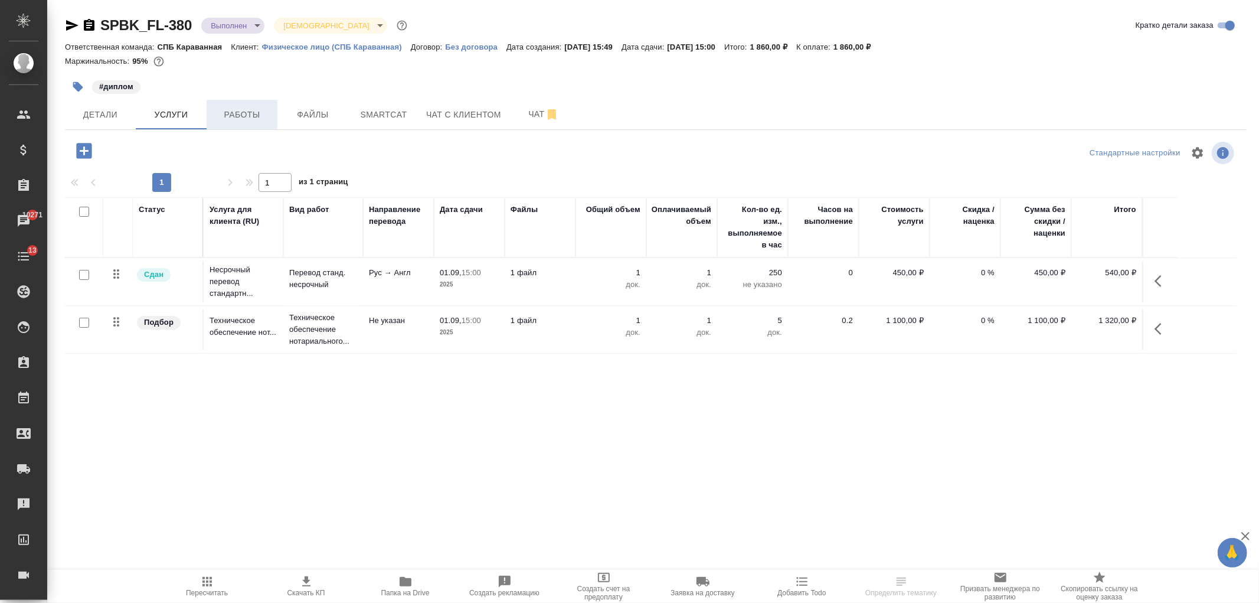
click at [244, 110] on span "Работы" at bounding box center [242, 114] width 57 height 15
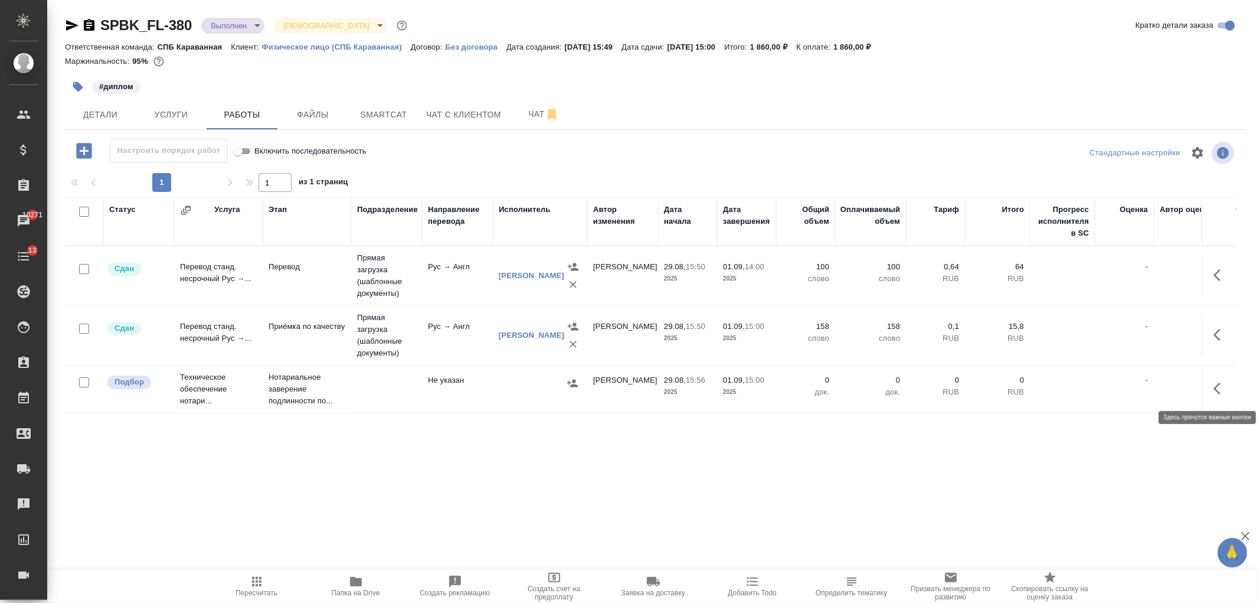
click at [1220, 392] on icon "button" at bounding box center [1221, 388] width 14 height 14
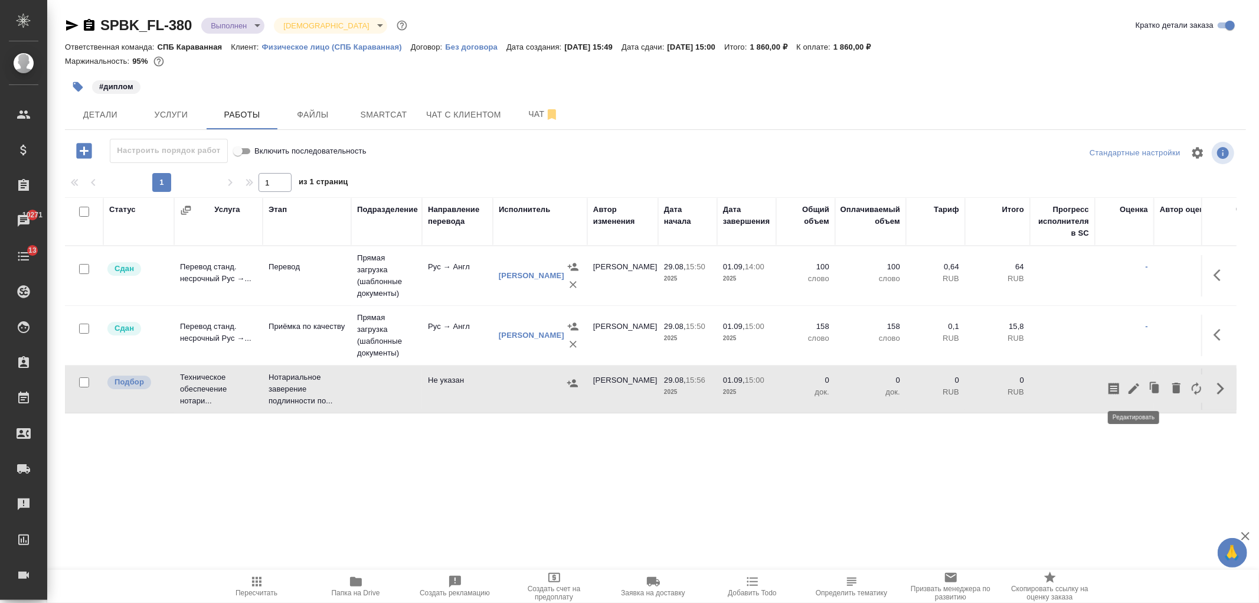
click at [1139, 387] on icon "button" at bounding box center [1134, 388] width 14 height 14
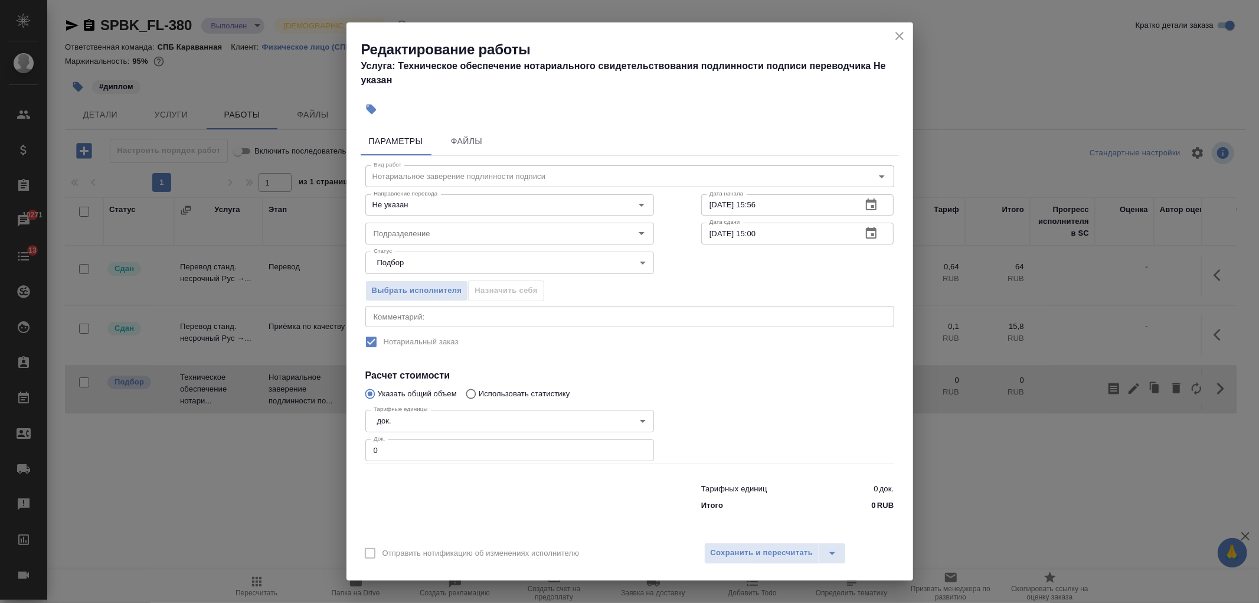
click at [417, 456] on input "0" at bounding box center [509, 449] width 289 height 21
type input "1"
click at [756, 551] on span "Сохранить и пересчитать" at bounding box center [762, 553] width 103 height 14
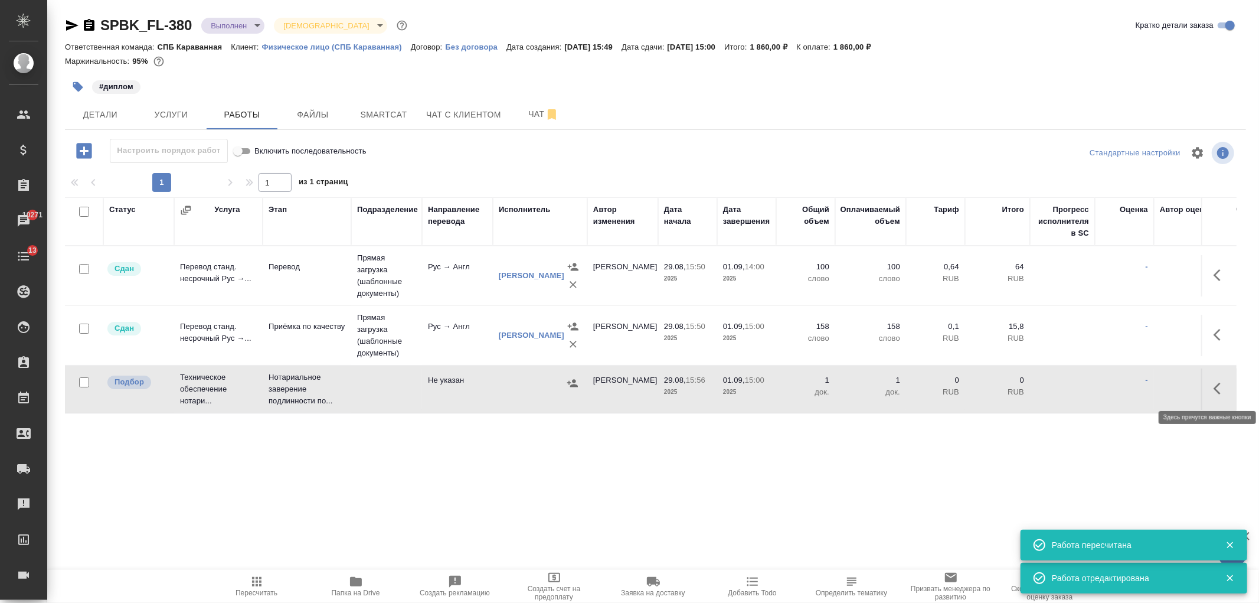
click at [1217, 388] on icon "button" at bounding box center [1221, 388] width 14 height 14
click at [1137, 392] on icon "button" at bounding box center [1134, 388] width 14 height 14
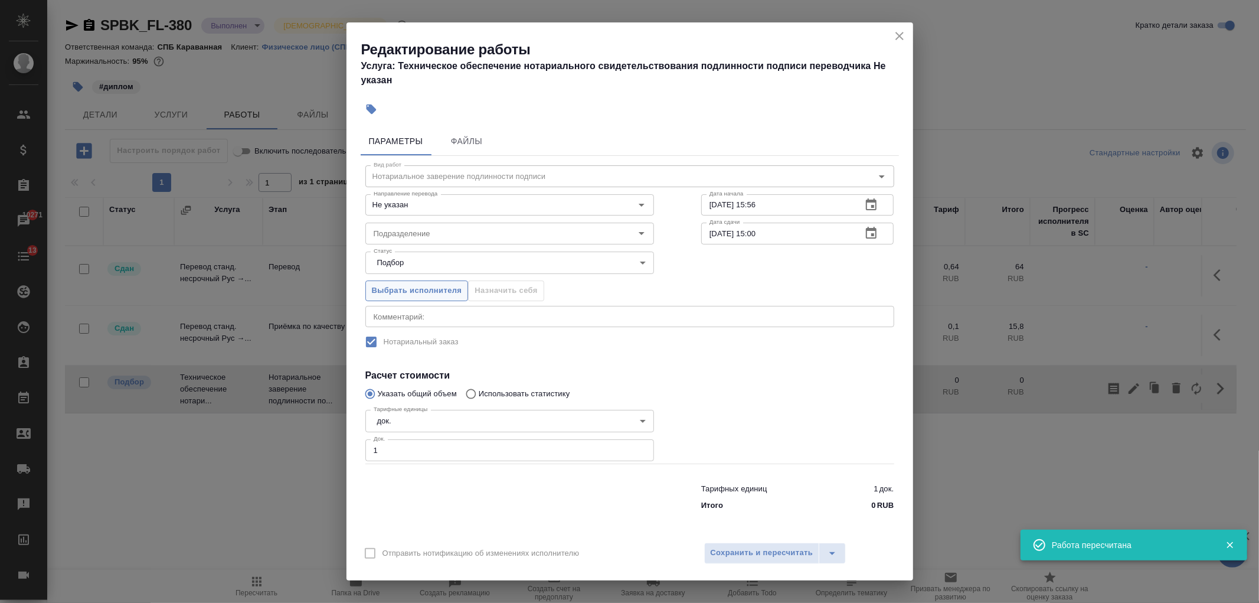
click at [449, 299] on button "Выбрать исполнителя" at bounding box center [416, 290] width 103 height 21
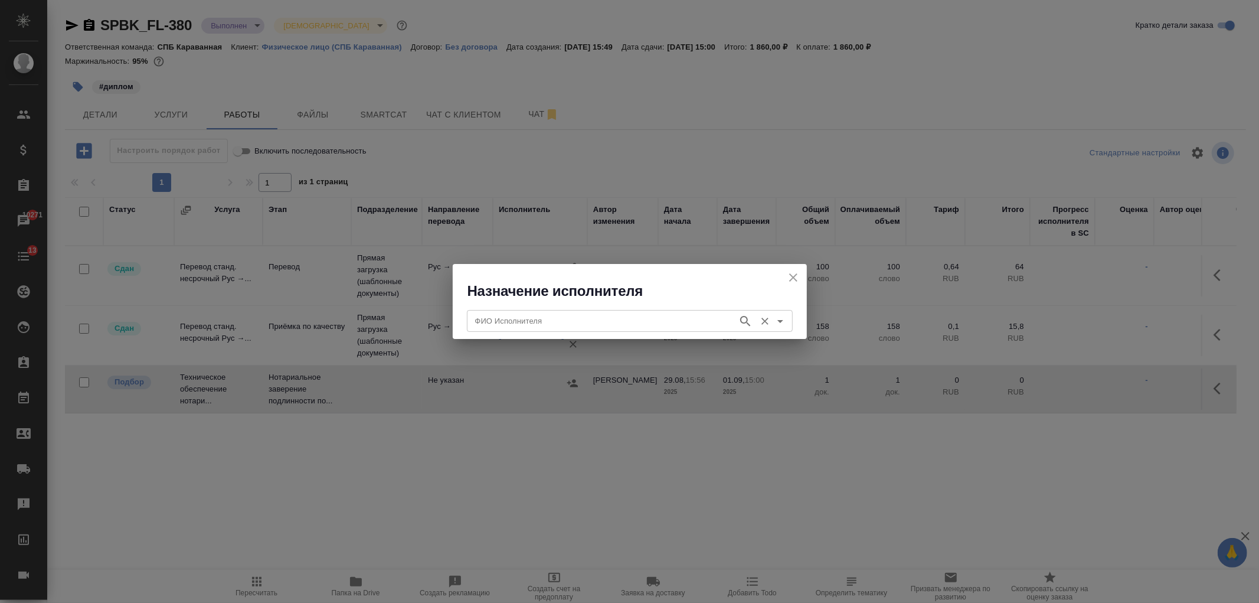
click at [550, 322] on input "ФИО Исполнителя" at bounding box center [602, 320] width 262 height 14
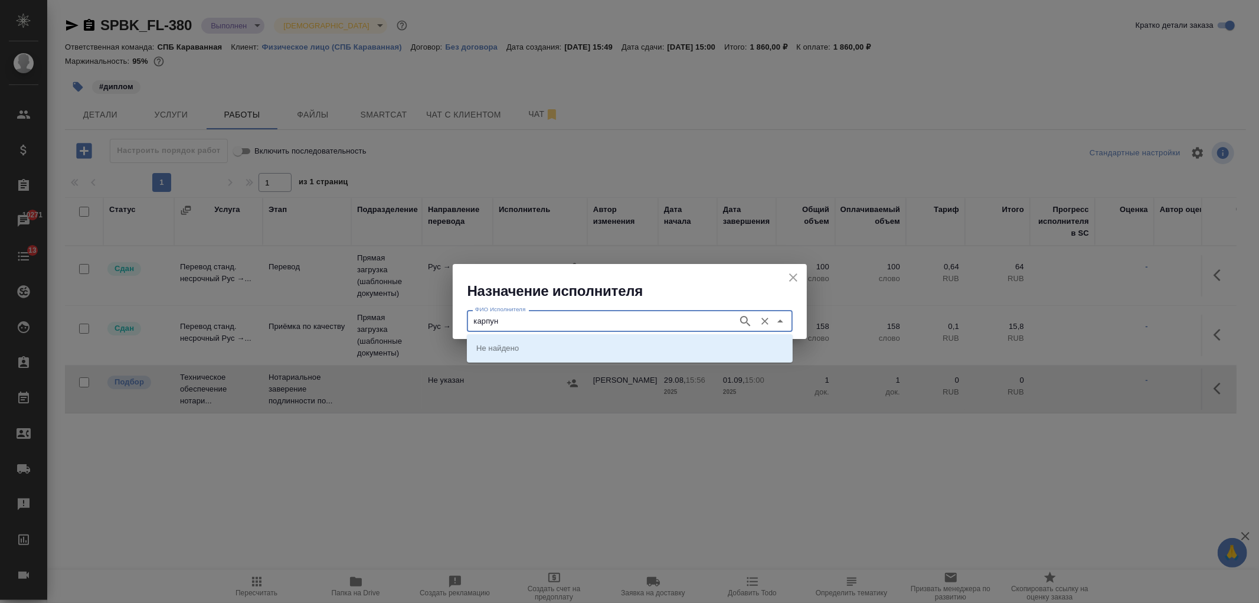
type input "карпун"
click at [541, 347] on p "НОТАРИУС Карпунина Ольга Васильевна" at bounding box center [508, 348] width 64 height 12
type input "НОТАРИУС Карпунина Ольга Васильевна"
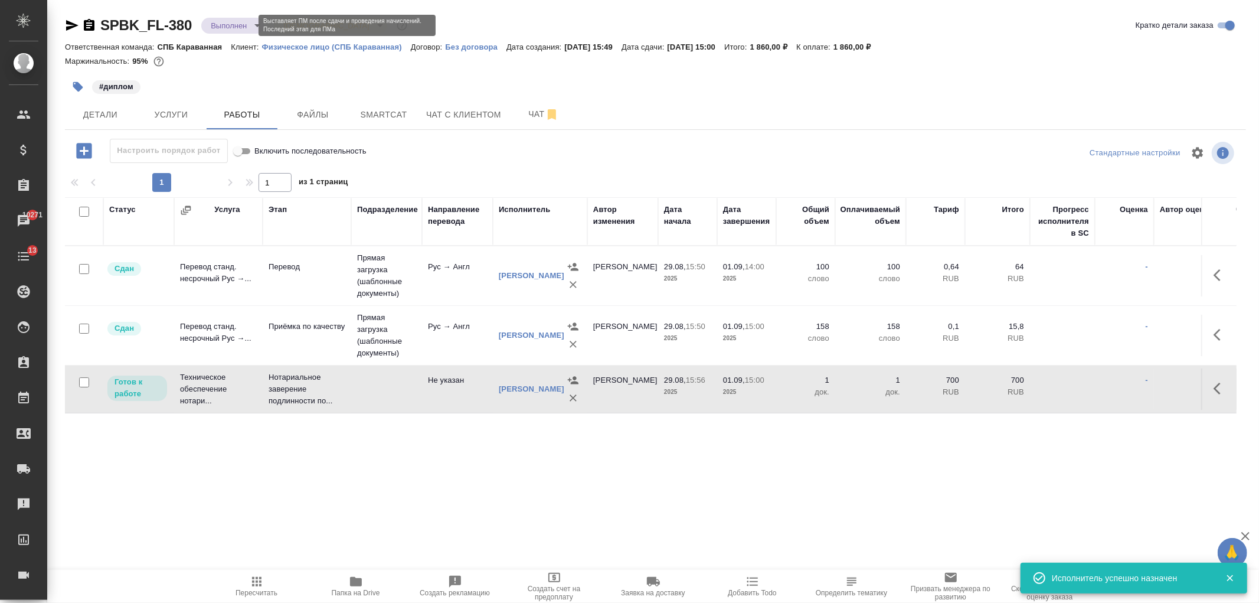
click at [231, 24] on body "🙏 .cls-1 fill:#fff; AWATERA Ivanova Arina Клиенты Спецификации Заказы 10271 Чат…" at bounding box center [629, 301] width 1259 height 603
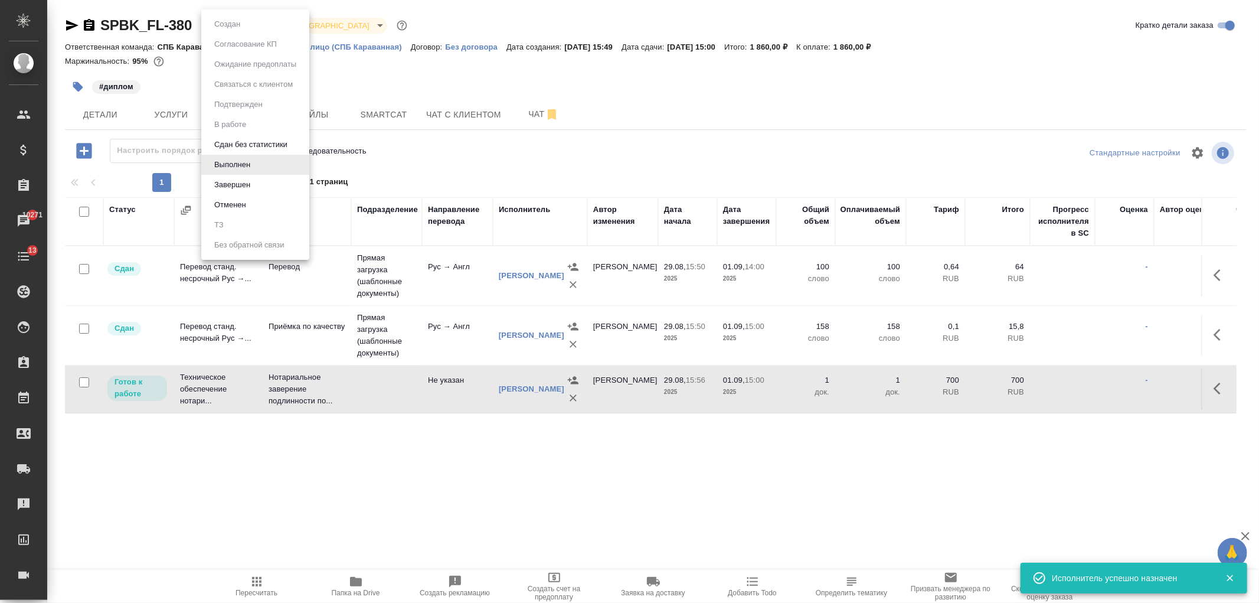
click at [280, 188] on li "Завершен" at bounding box center [255, 185] width 108 height 20
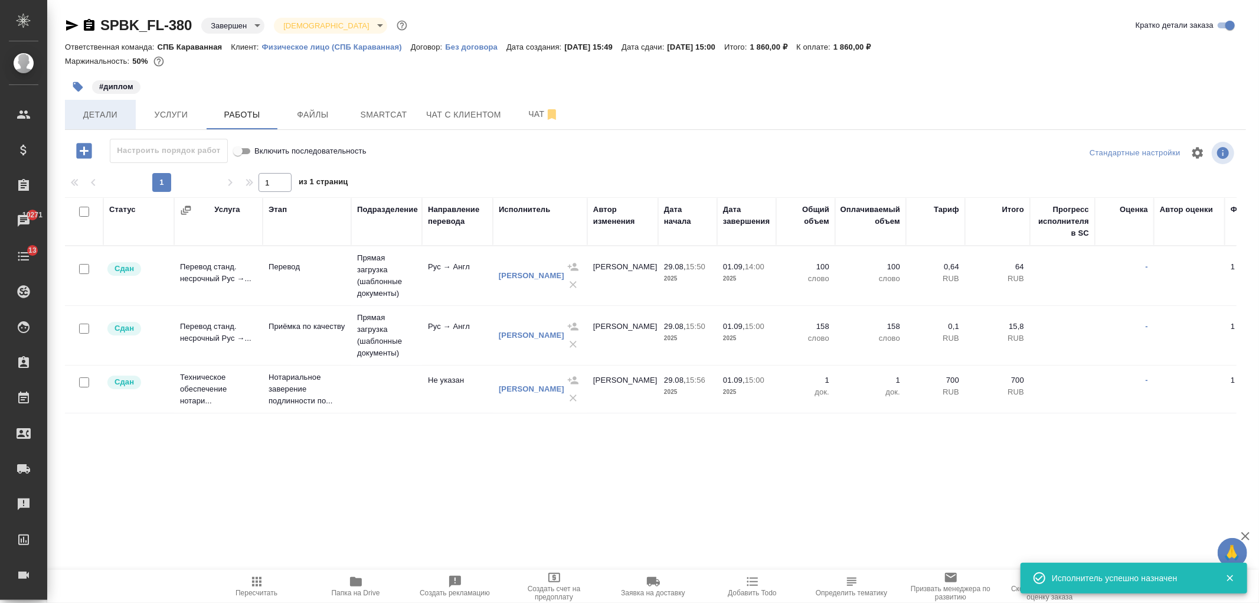
click at [109, 121] on span "Детали" at bounding box center [100, 114] width 57 height 15
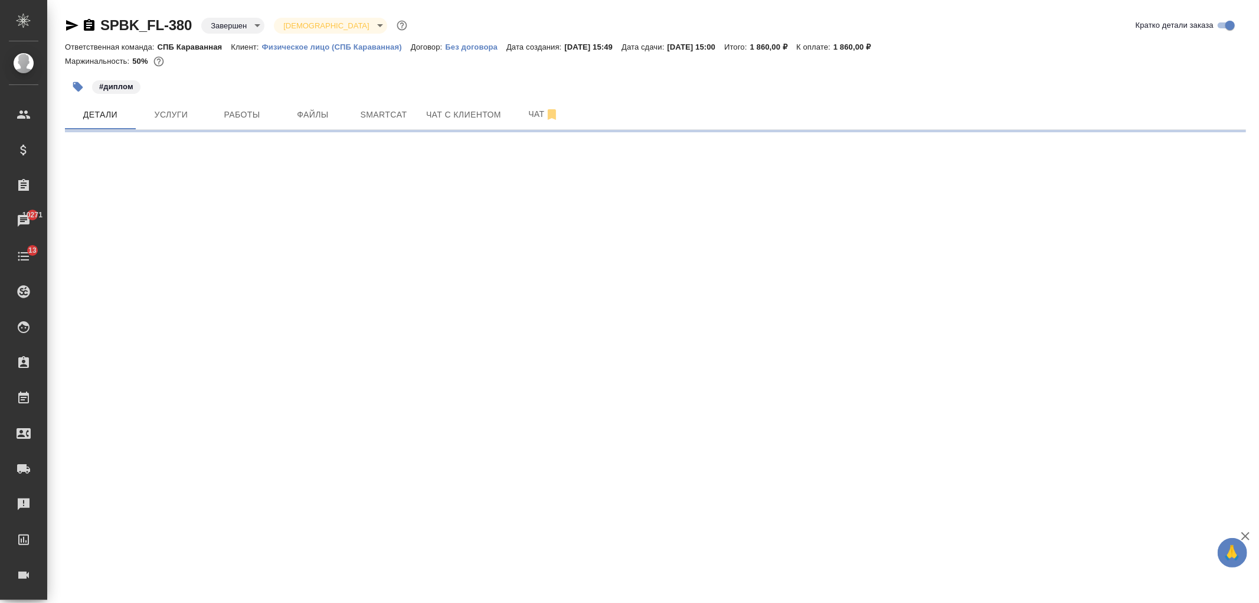
select select "RU"
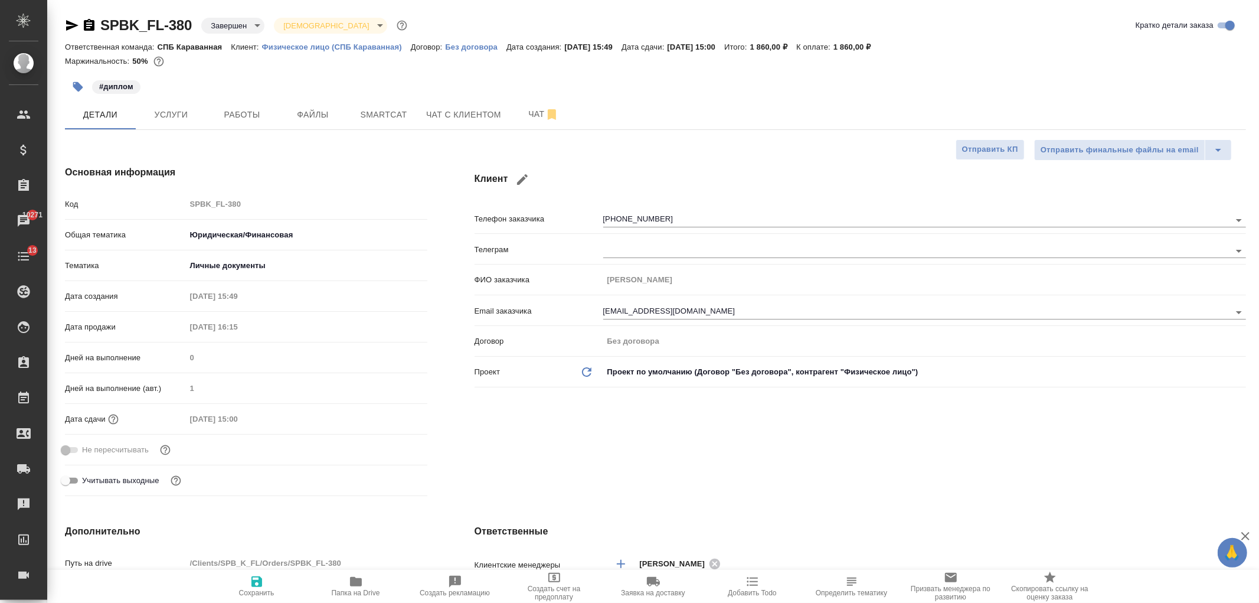
type textarea "x"
click at [863, 462] on div "Клиент Телефон заказчика +79037399969 Телеграм ФИО заказчика Карягина Юлия Вяче…" at bounding box center [860, 333] width 819 height 383
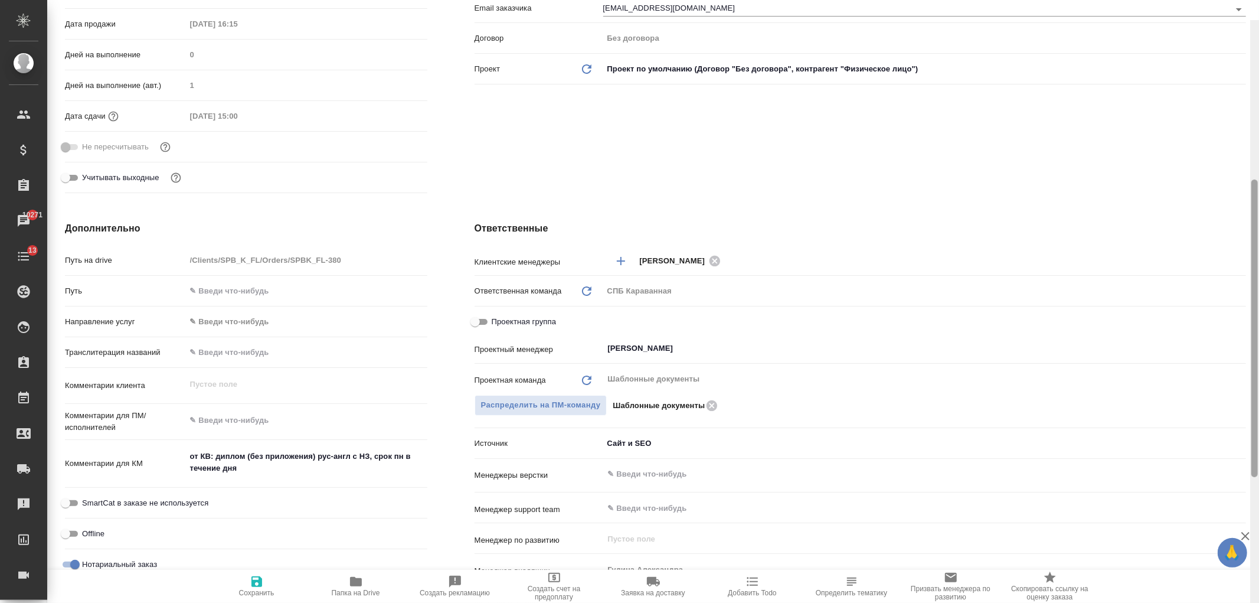
scroll to position [323, 0]
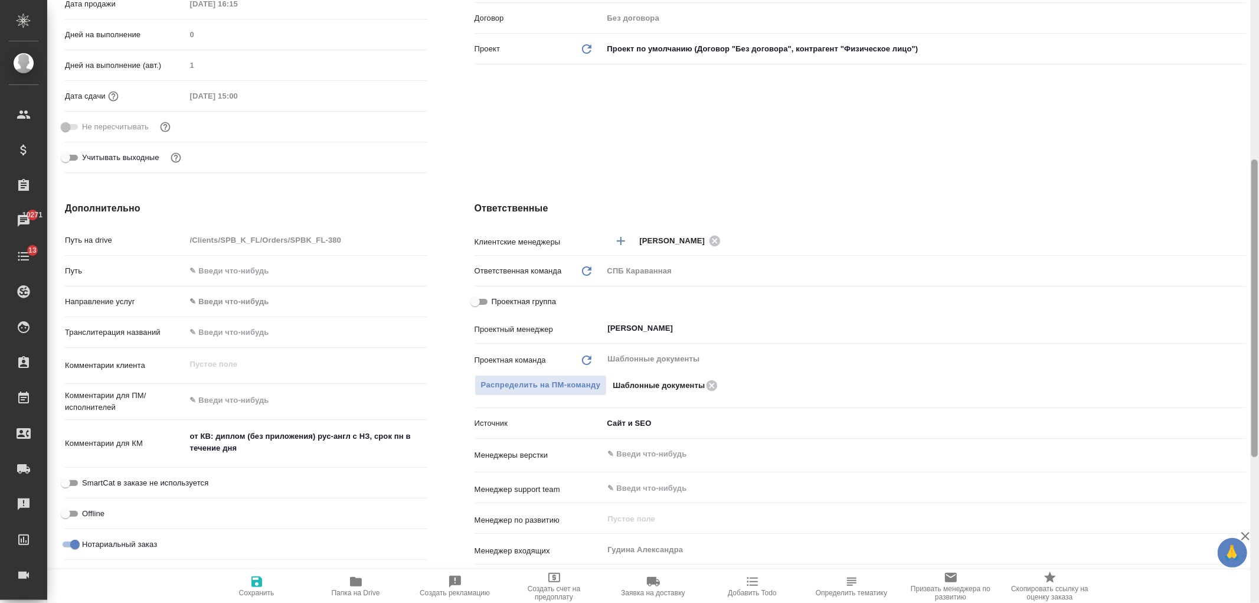
drag, startPoint x: 1256, startPoint y: 283, endPoint x: 1259, endPoint y: 409, distance: 125.2
click at [1259, 409] on div at bounding box center [1254, 301] width 9 height 603
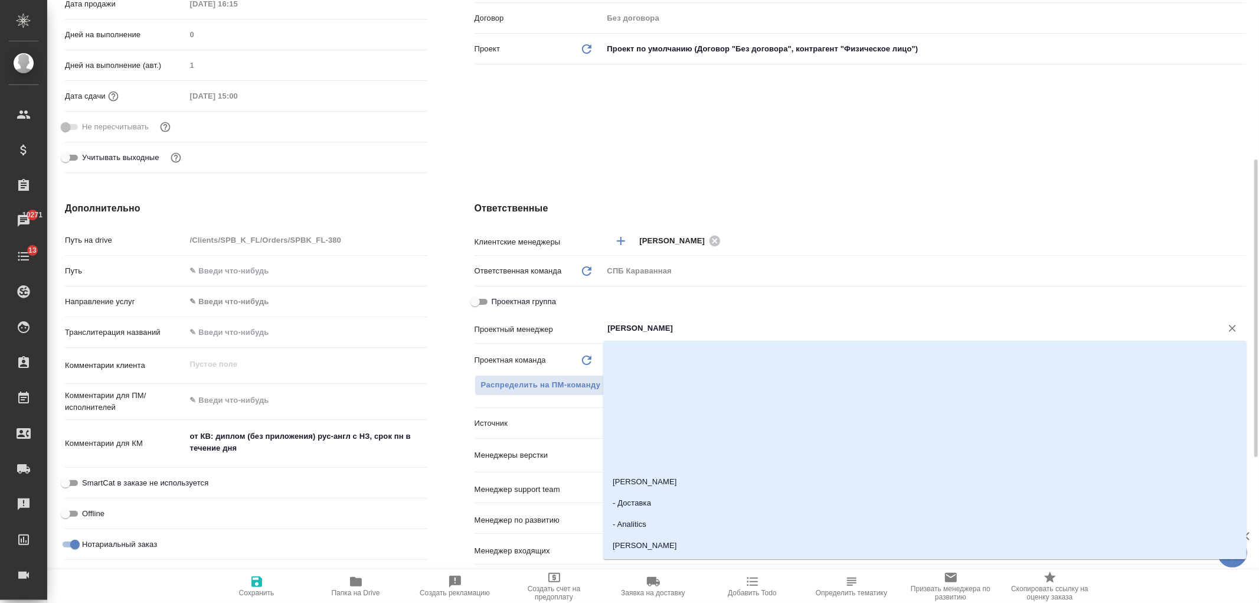
click at [626, 329] on input "[PERSON_NAME]" at bounding box center [905, 328] width 596 height 14
click at [488, 302] on input "Проектная группа" at bounding box center [475, 302] width 43 height 14
checkbox input "true"
type textarea "x"
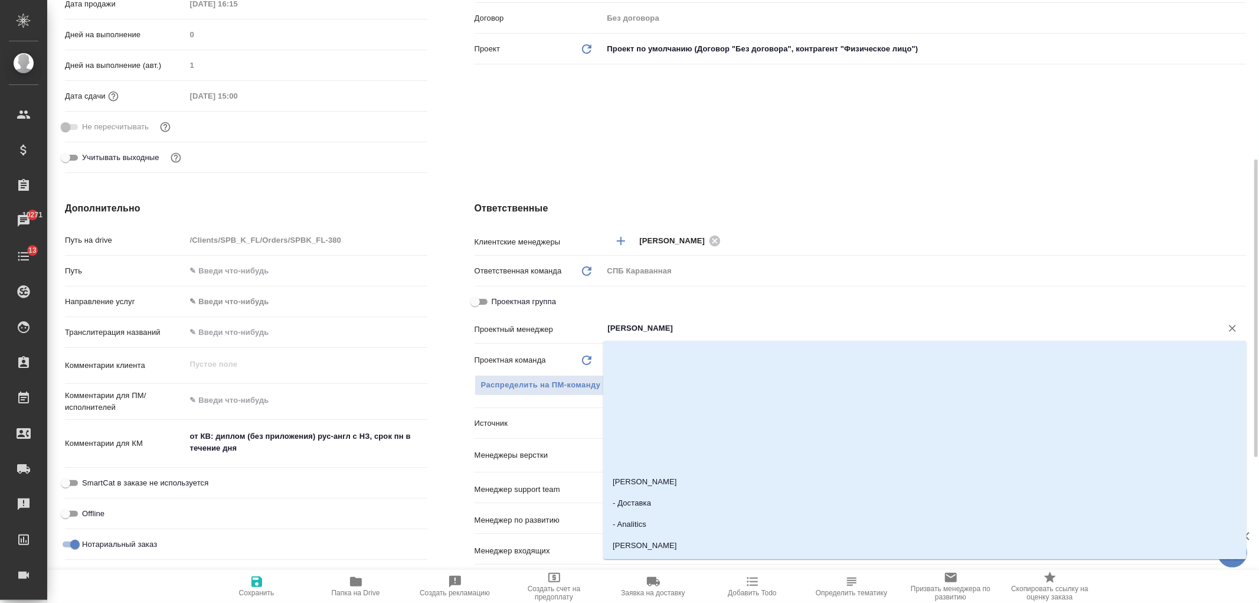
type textarea "x"
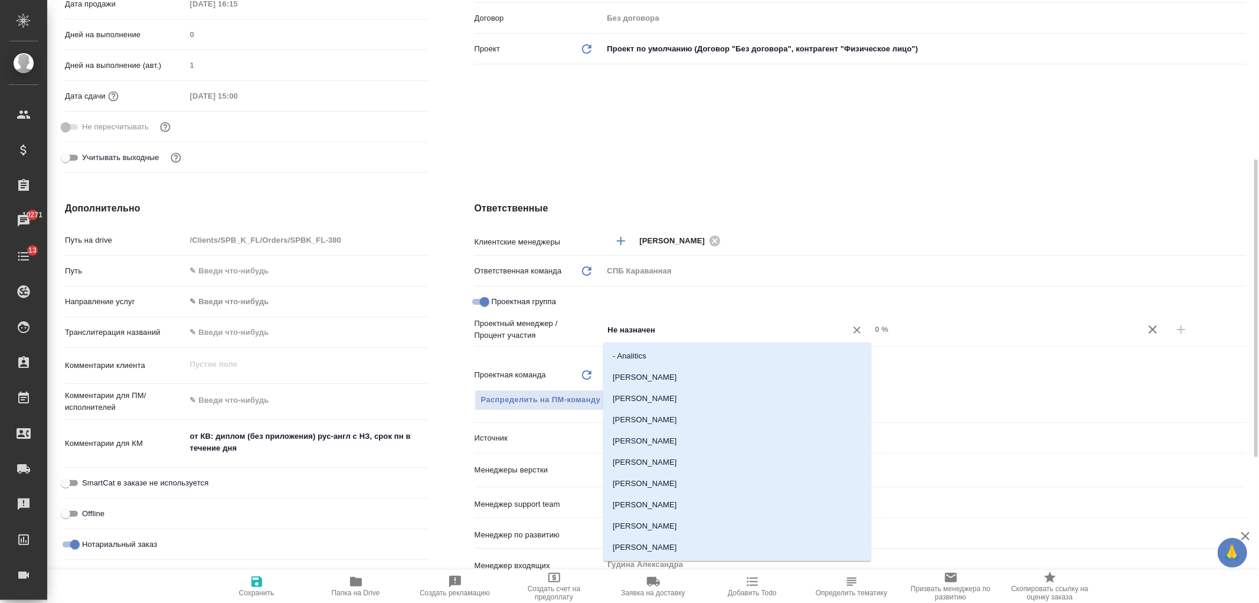
click at [669, 329] on input "Не назначен" at bounding box center [717, 329] width 221 height 14
type input "тара"
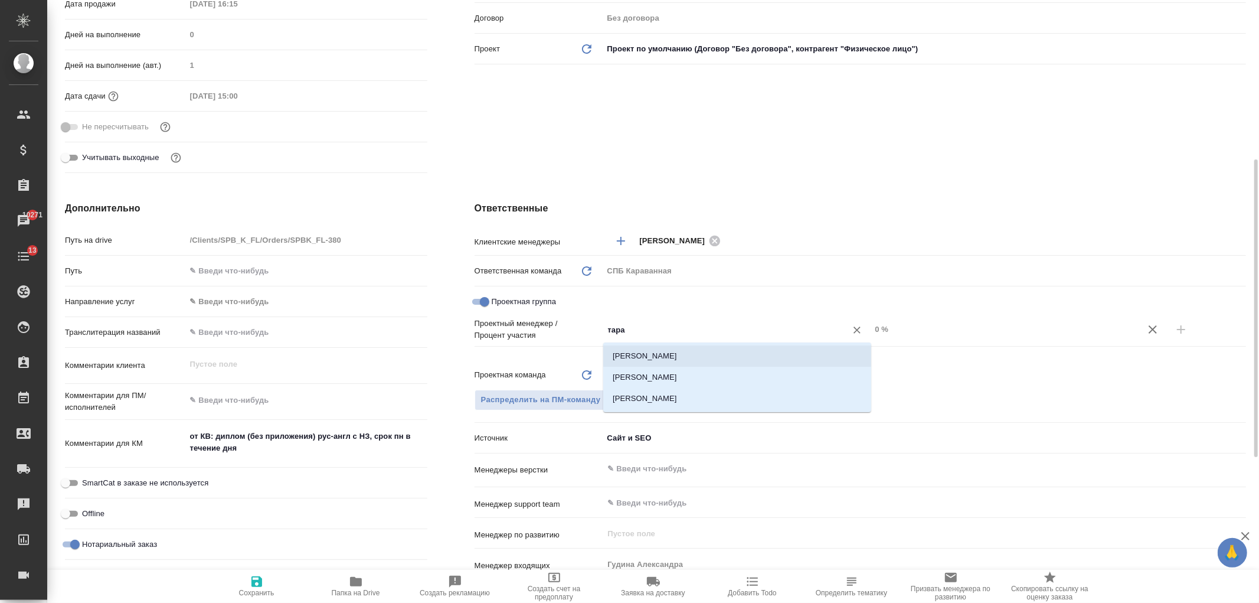
drag, startPoint x: 661, startPoint y: 349, endPoint x: 831, endPoint y: 344, distance: 170.1
click at [662, 349] on li "Тарабановская Анастасия" at bounding box center [737, 355] width 268 height 21
type textarea "x"
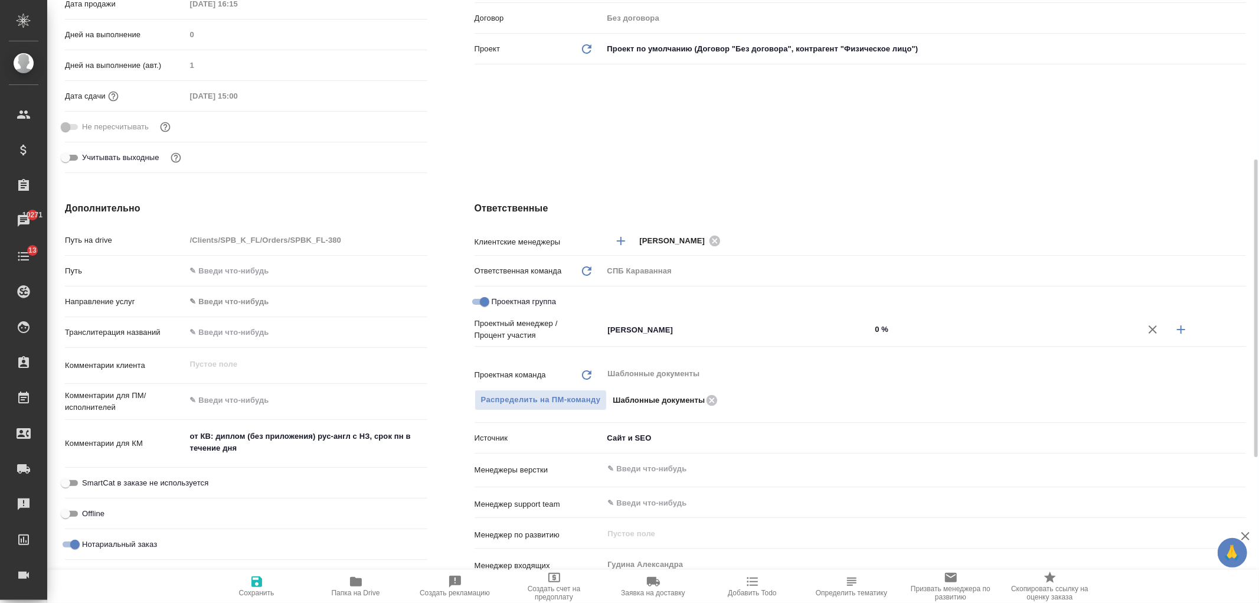
click at [881, 333] on input "0 %" at bounding box center [1005, 329] width 268 height 17
type textarea "x"
type input "3 %"
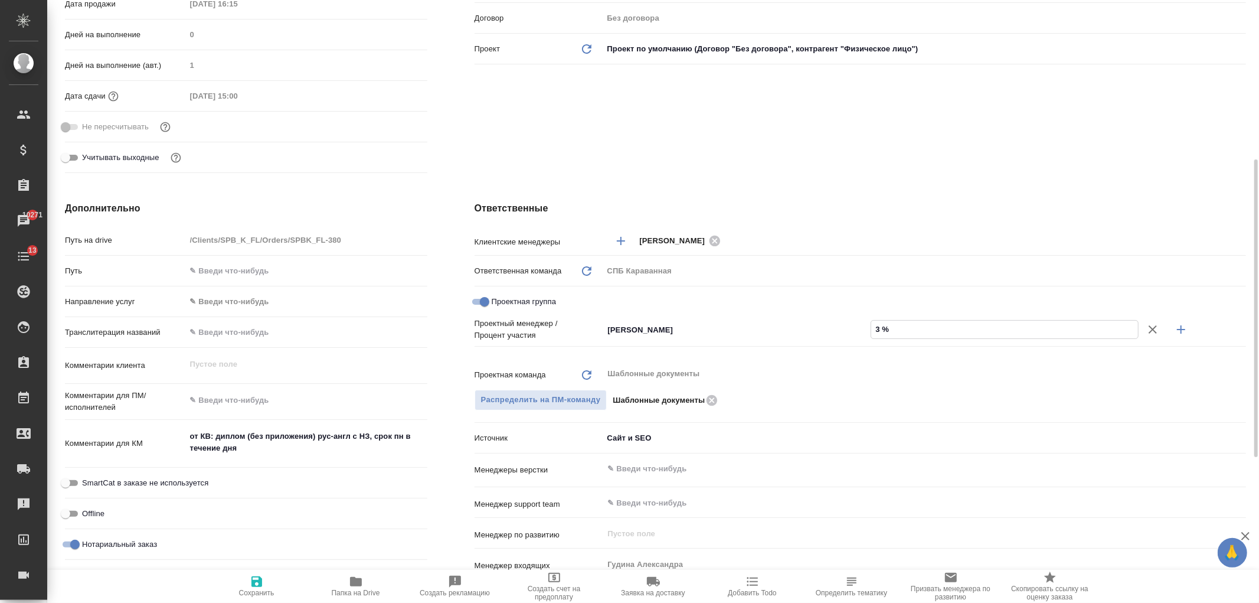
type textarea "x"
type input "30 %"
type textarea "x"
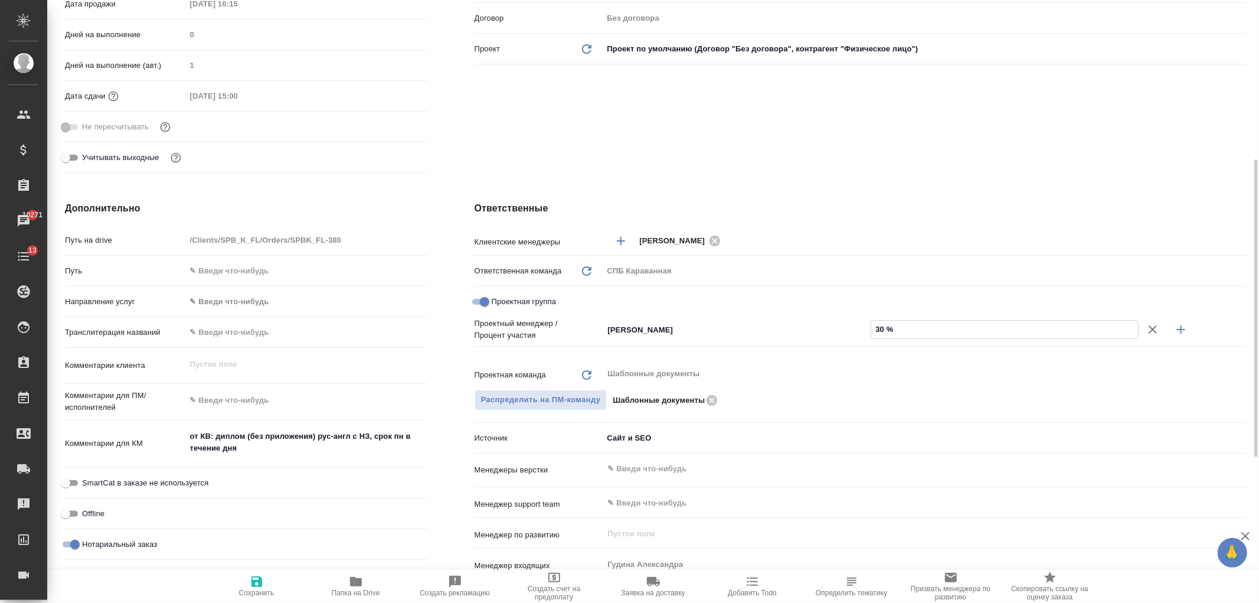
type textarea "x"
type input "30 %"
click at [1179, 332] on icon "button" at bounding box center [1181, 329] width 14 height 14
type textarea "x"
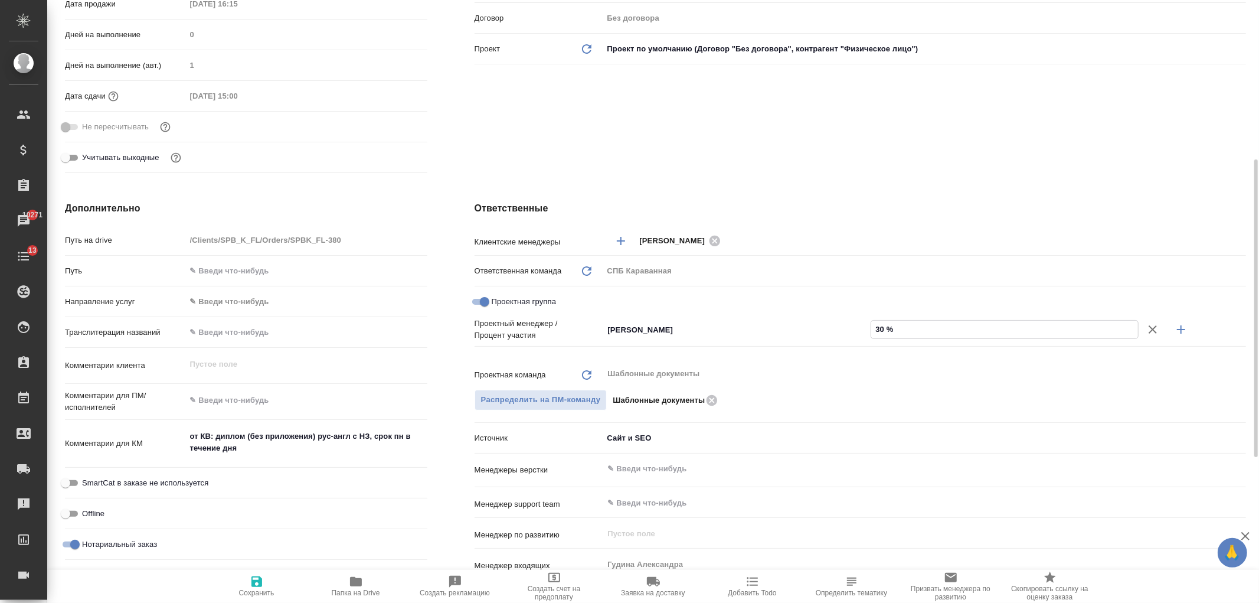
type textarea "x"
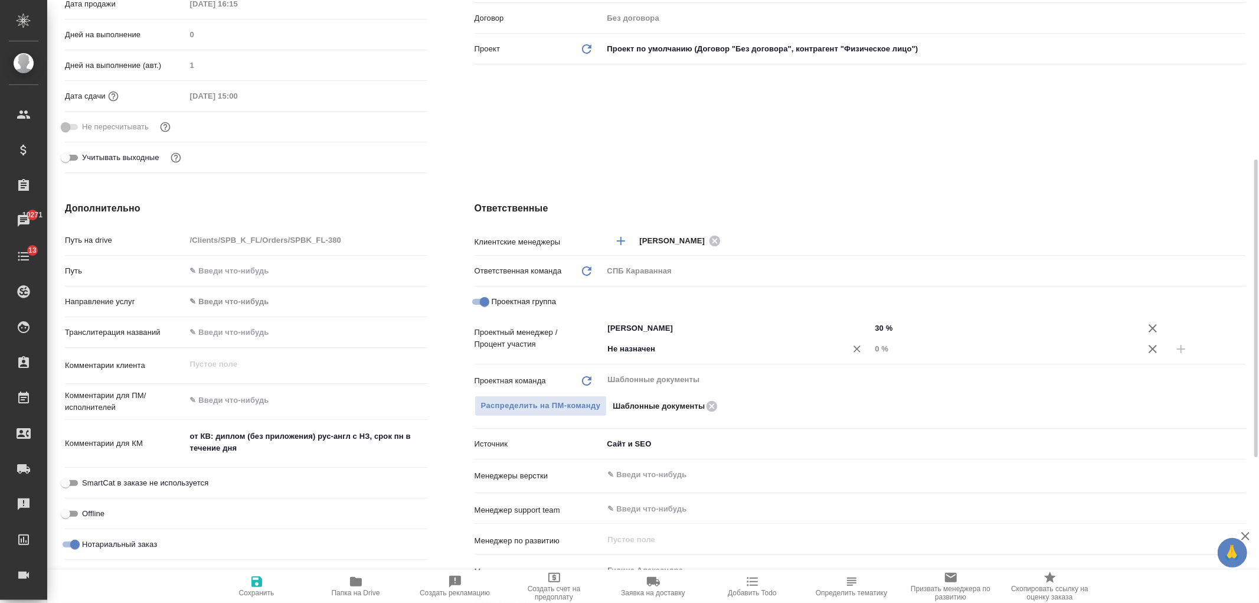
click at [633, 345] on input "Не назначен" at bounding box center [717, 349] width 221 height 14
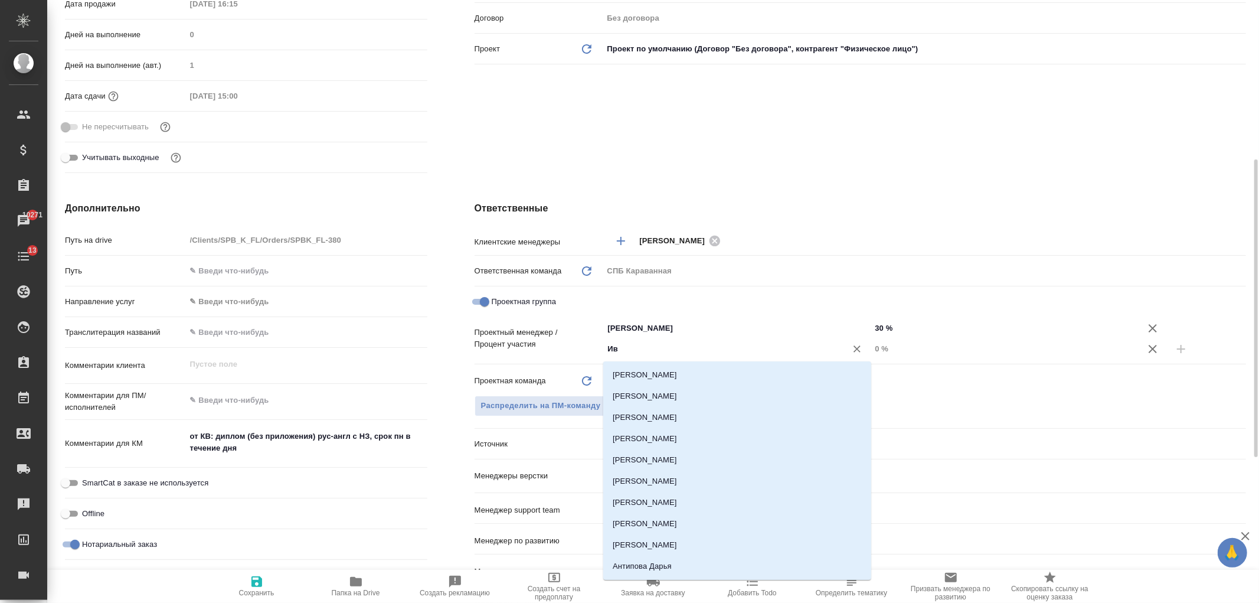
type input "Ива"
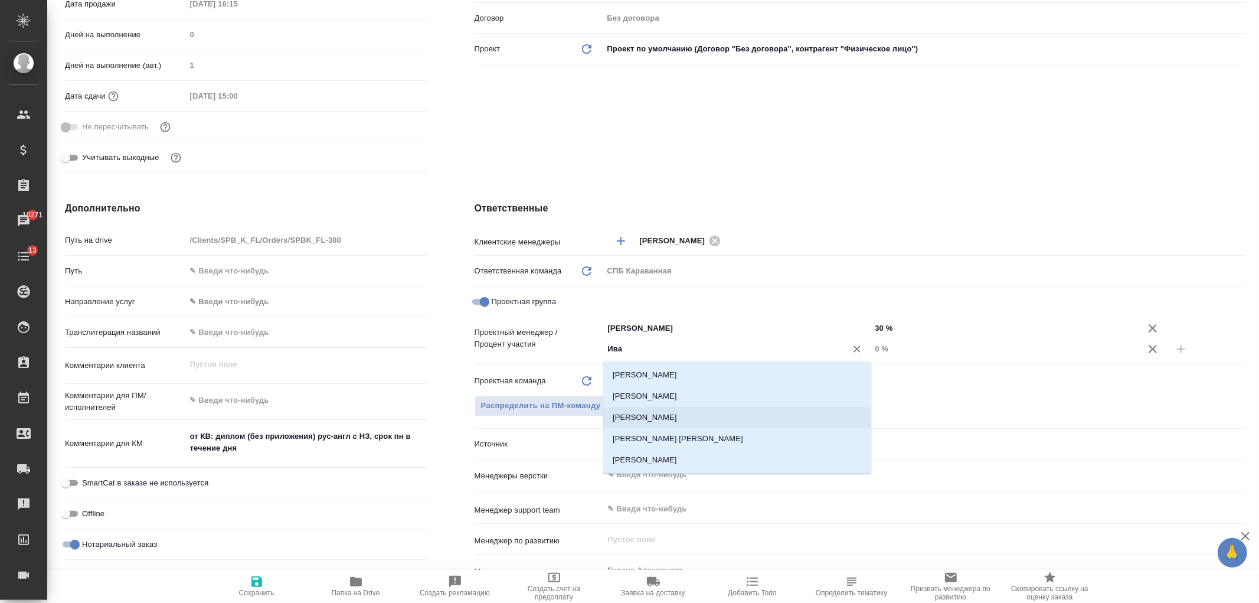
click at [674, 411] on li "[PERSON_NAME]" at bounding box center [737, 417] width 268 height 21
type textarea "x"
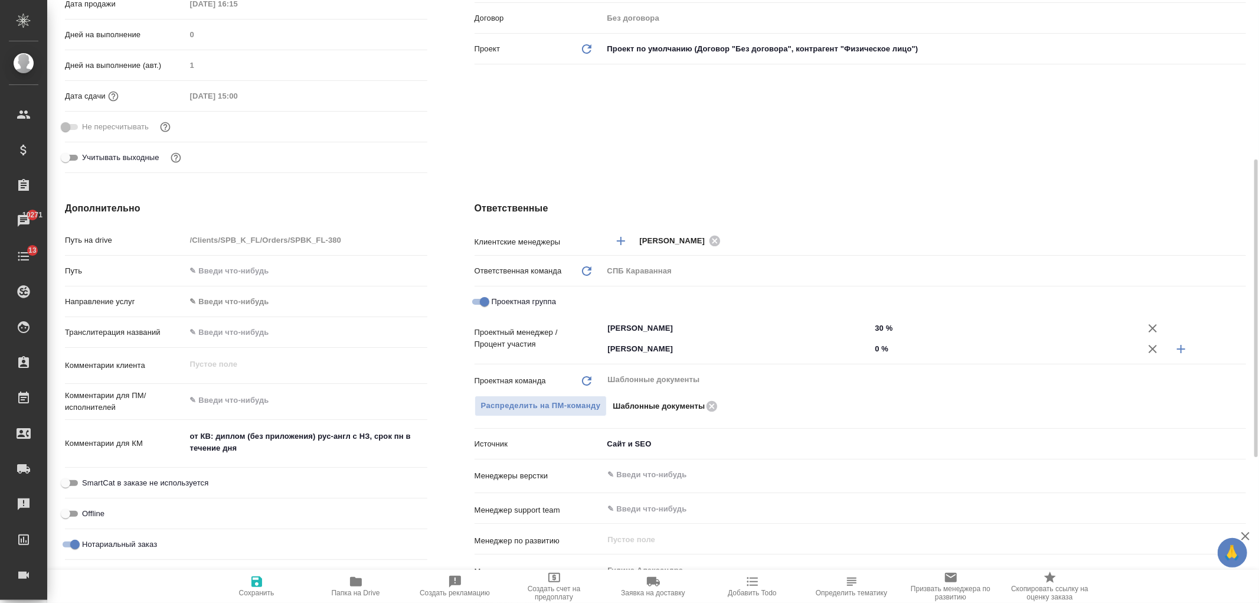
click at [871, 345] on div "0 %" at bounding box center [1005, 348] width 268 height 17
type input "70 %"
type textarea "x"
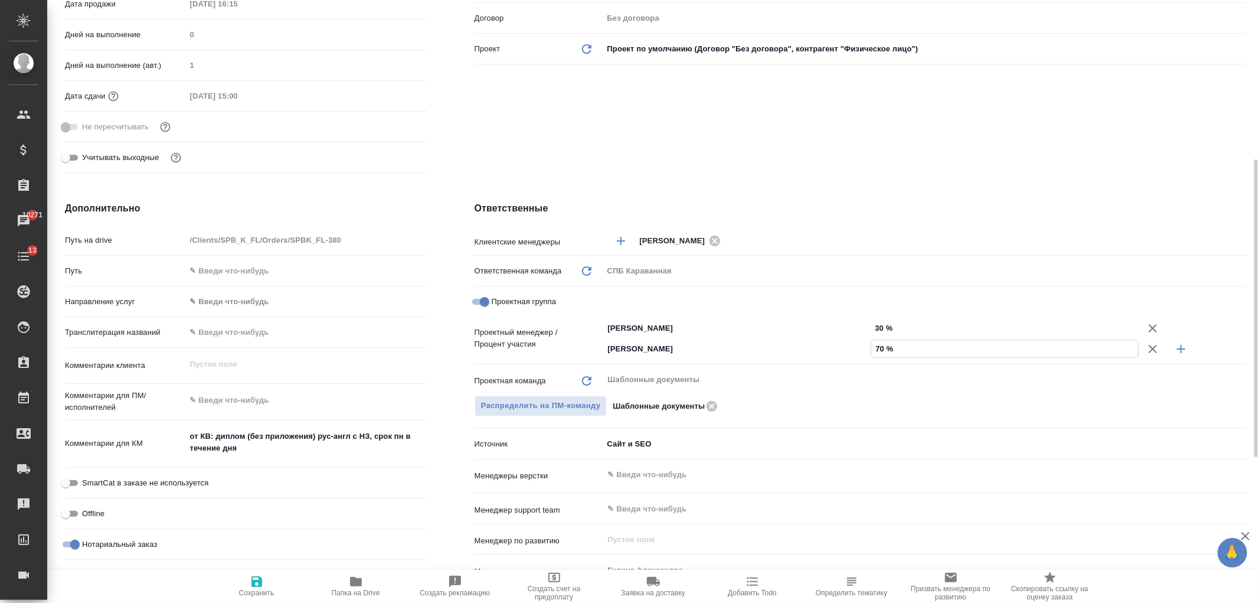
type input "70 %"
click at [252, 577] on icon "button" at bounding box center [257, 581] width 14 height 14
type textarea "x"
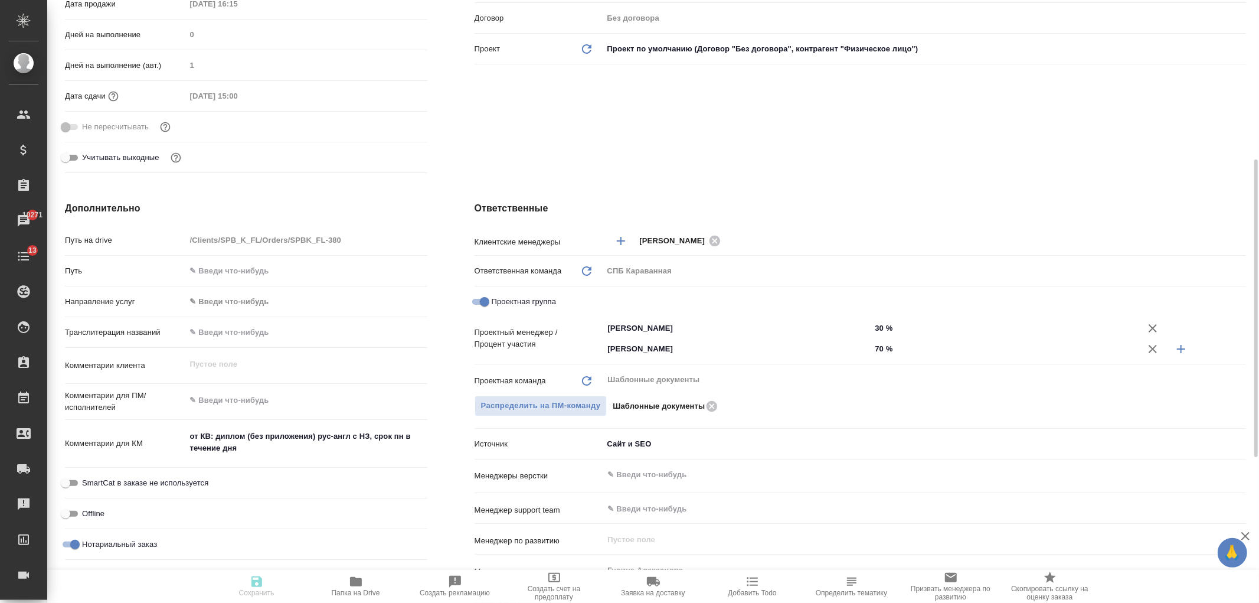
type textarea "x"
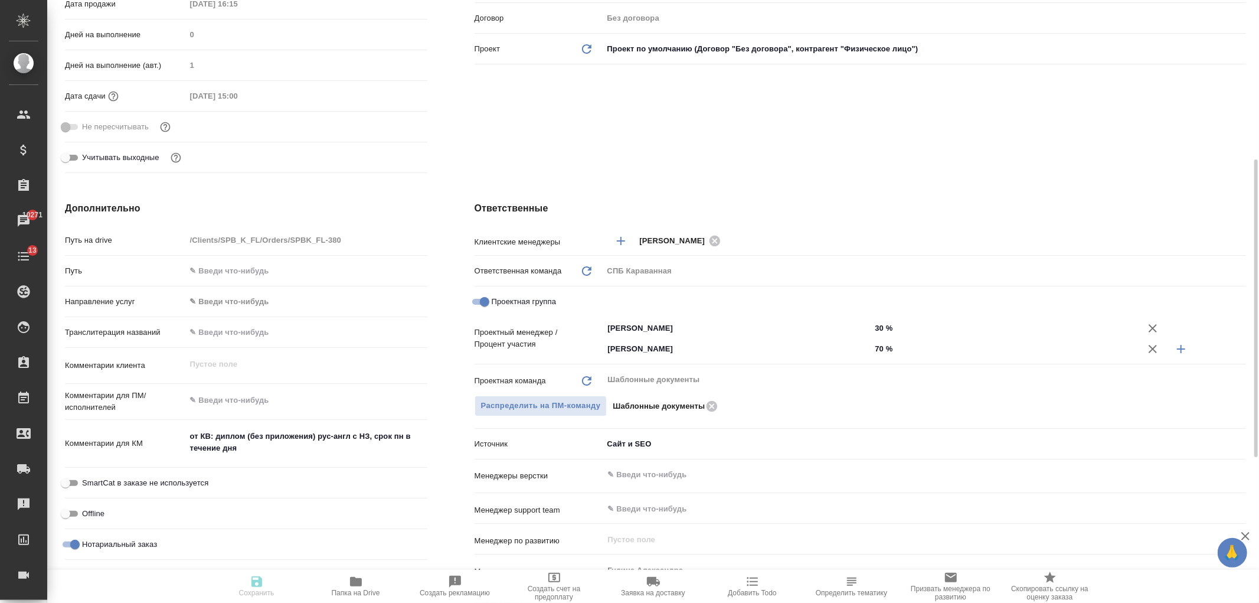
type textarea "x"
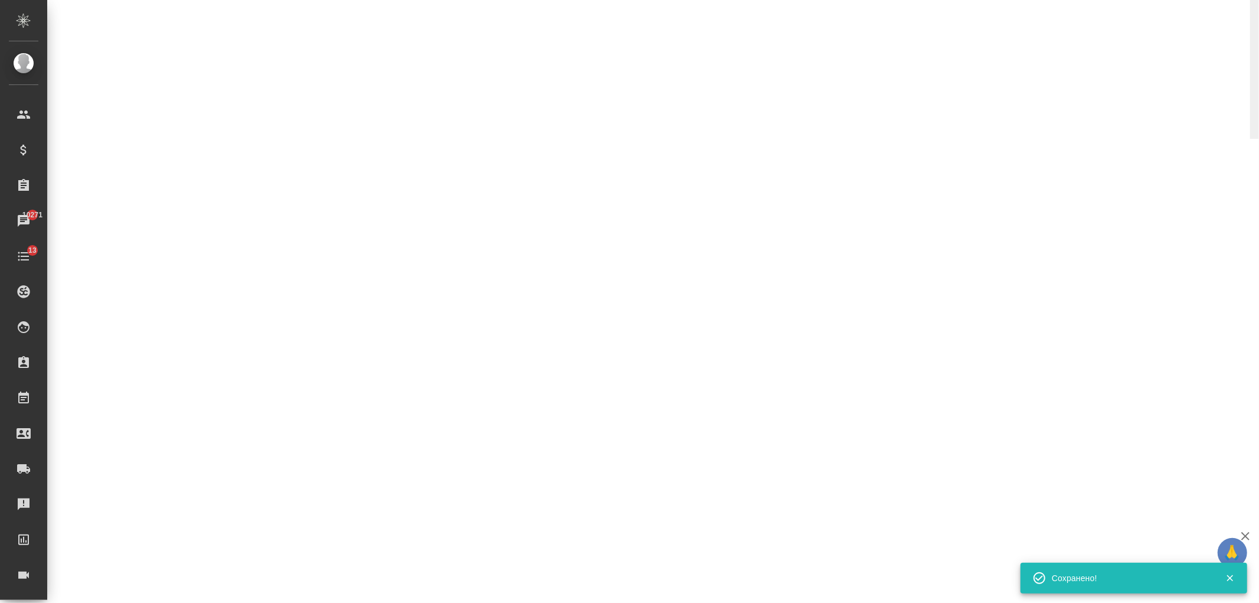
select select "RU"
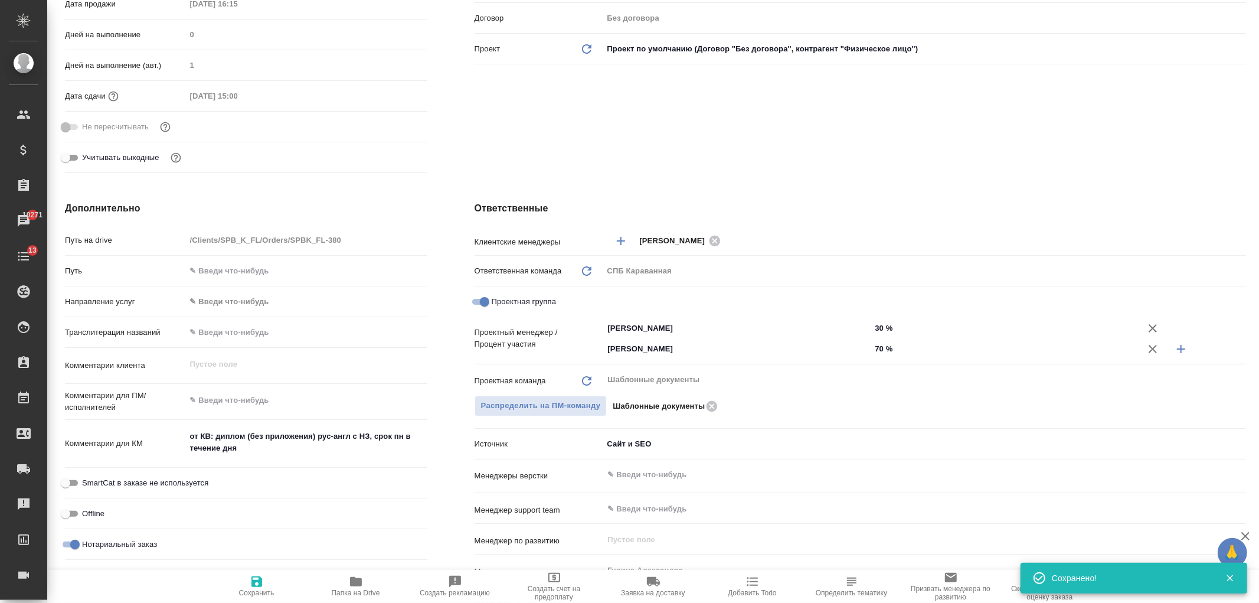
type textarea "x"
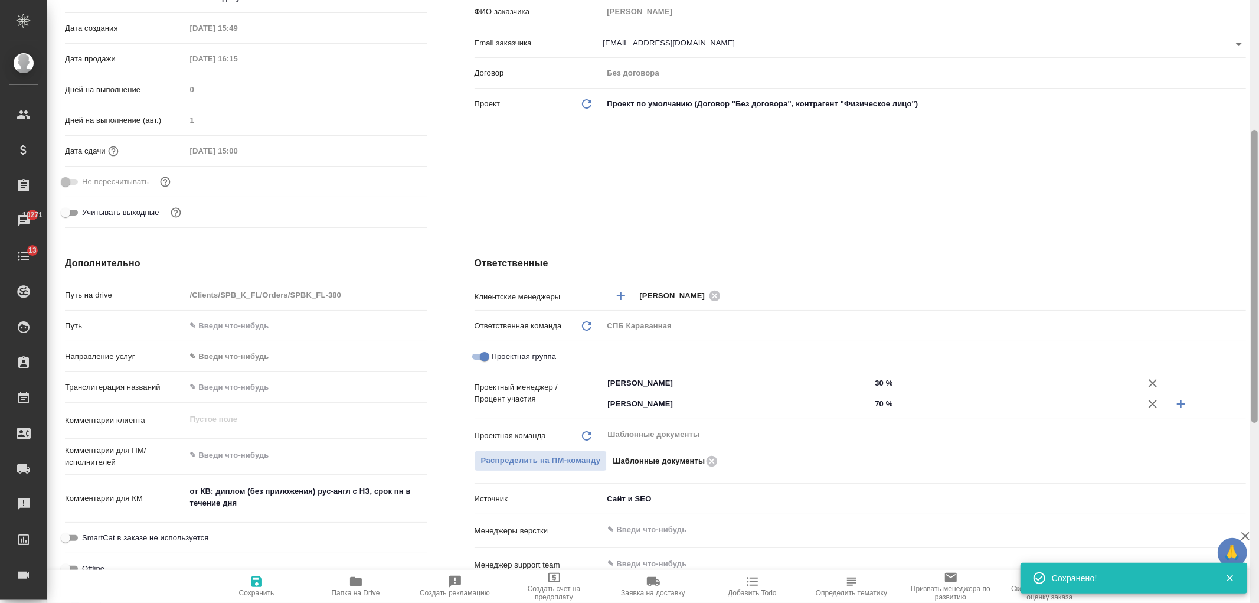
scroll to position [0, 0]
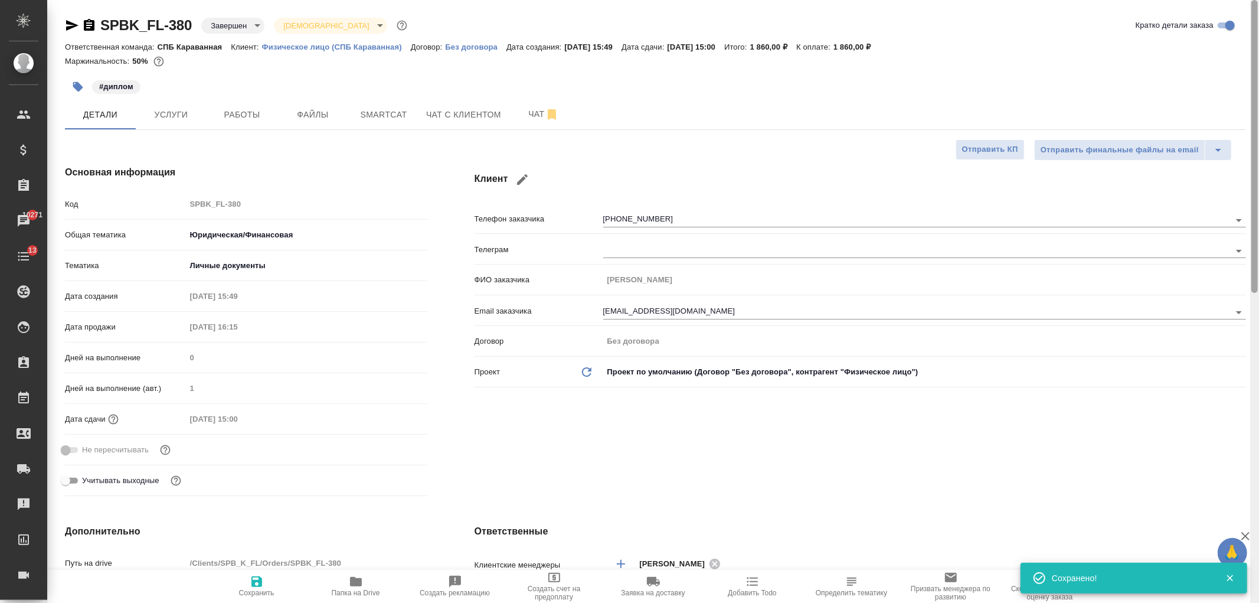
drag, startPoint x: 1255, startPoint y: 424, endPoint x: 1255, endPoint y: 18, distance: 405.6
click at [1256, 19] on div at bounding box center [1255, 146] width 6 height 293
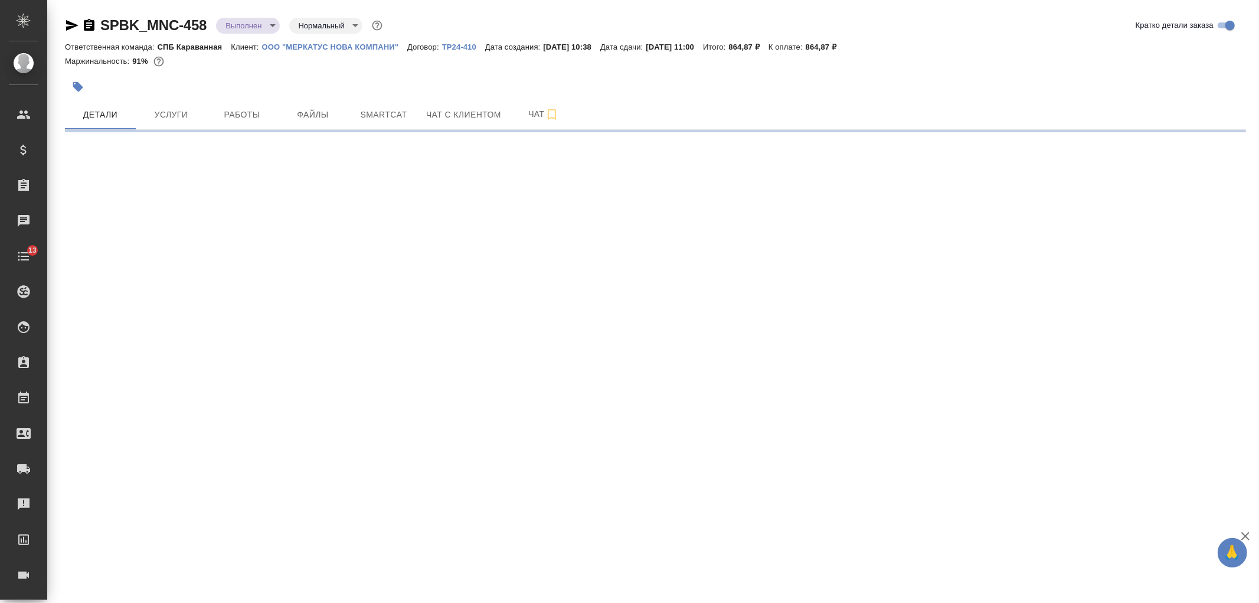
select select "RU"
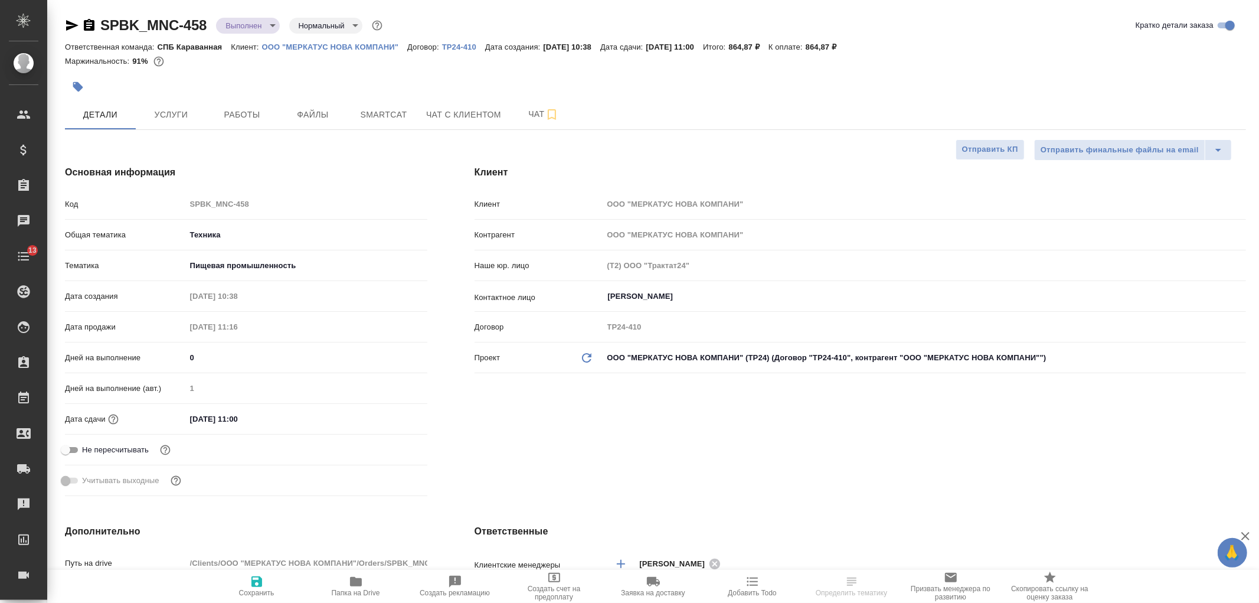
click at [251, 30] on body "🙏 .cls-1 fill:#fff; AWATERA Ivanova Arina Клиенты Спецификации Заказы Чаты 13 T…" at bounding box center [629, 301] width 1259 height 603
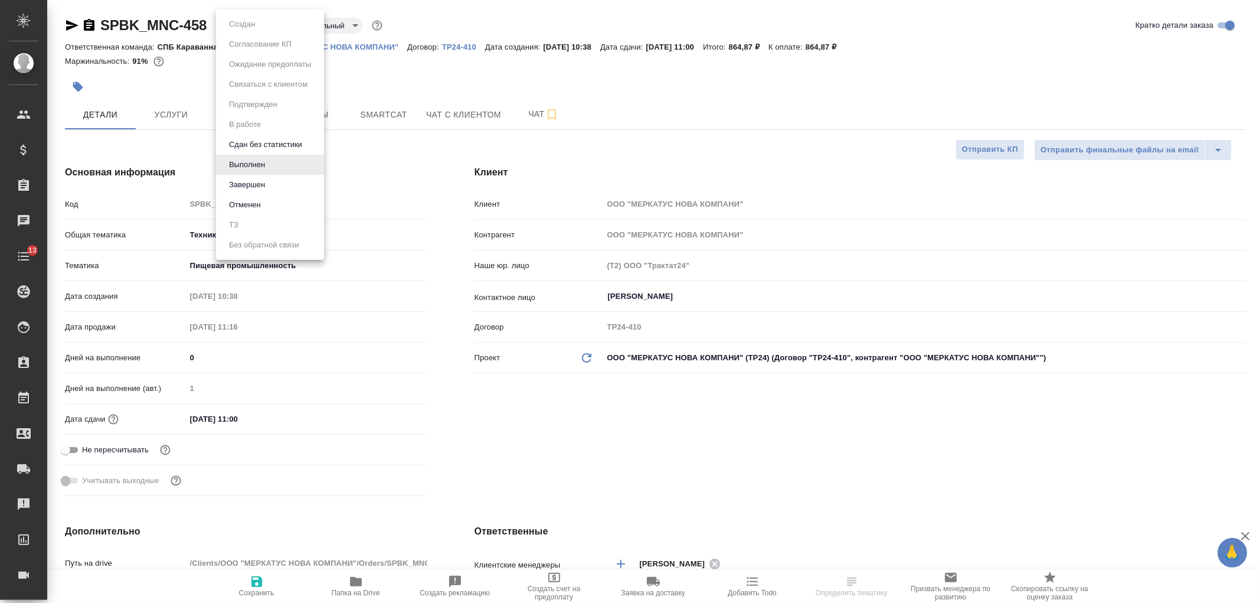
type textarea "x"
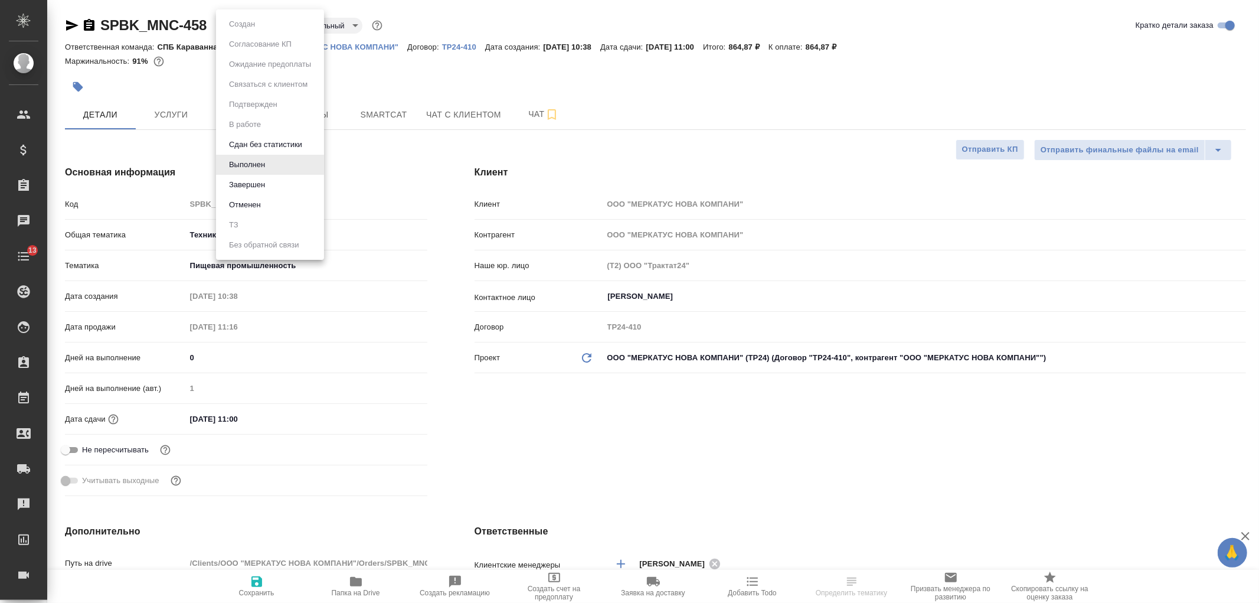
type textarea "x"
click at [287, 177] on li "Завершен" at bounding box center [270, 185] width 108 height 20
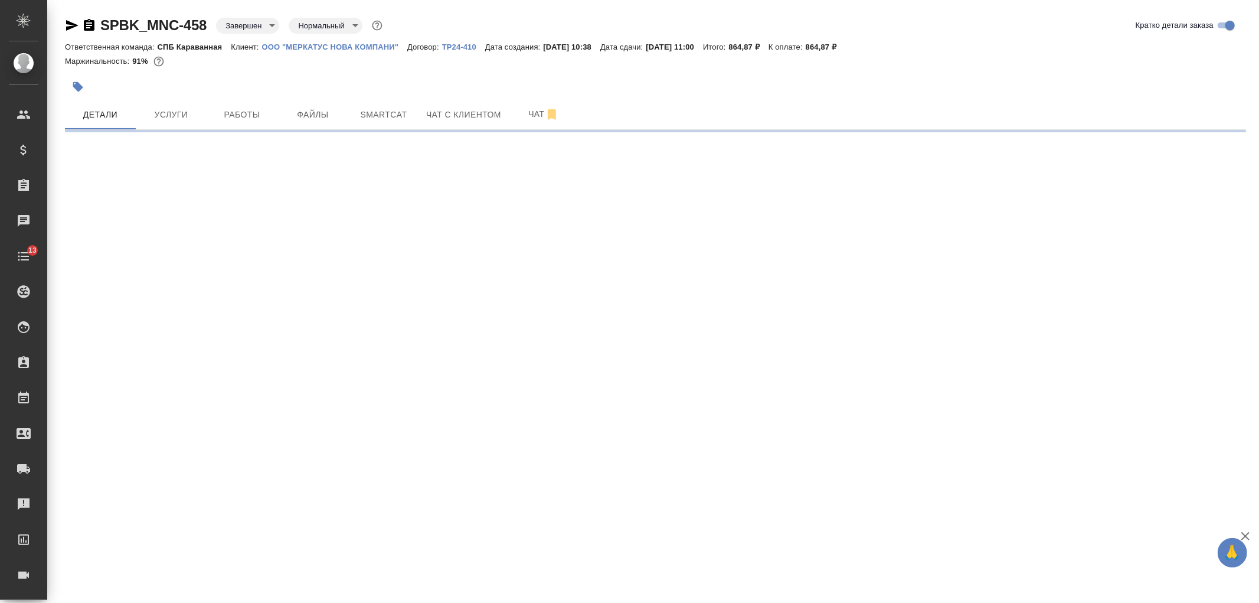
select select "RU"
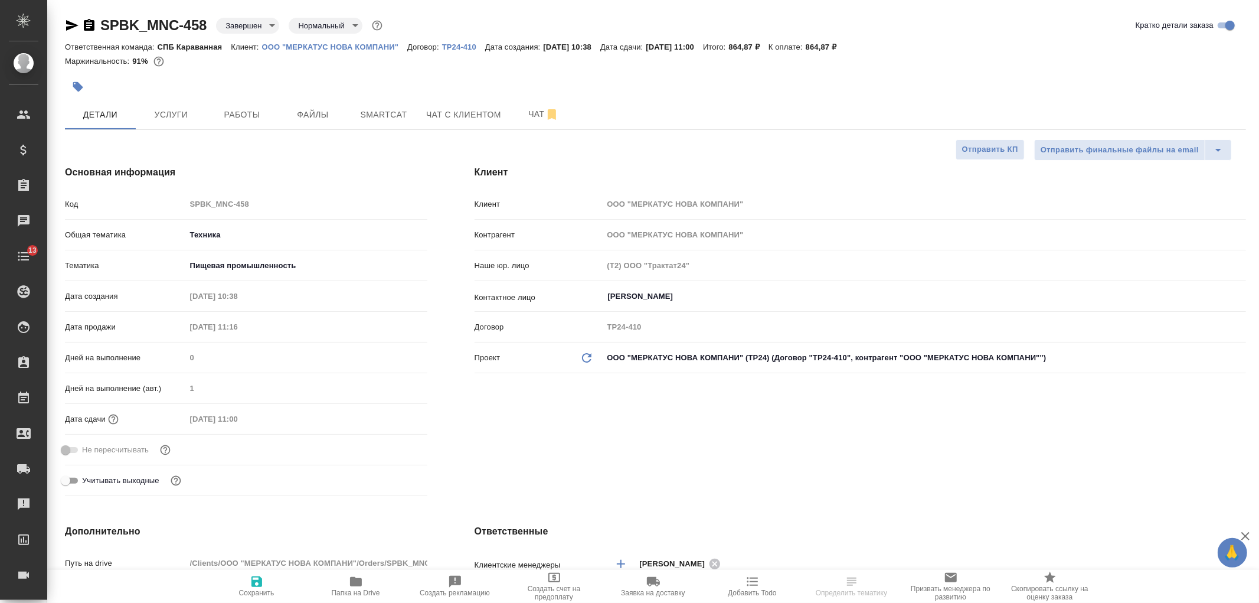
type textarea "x"
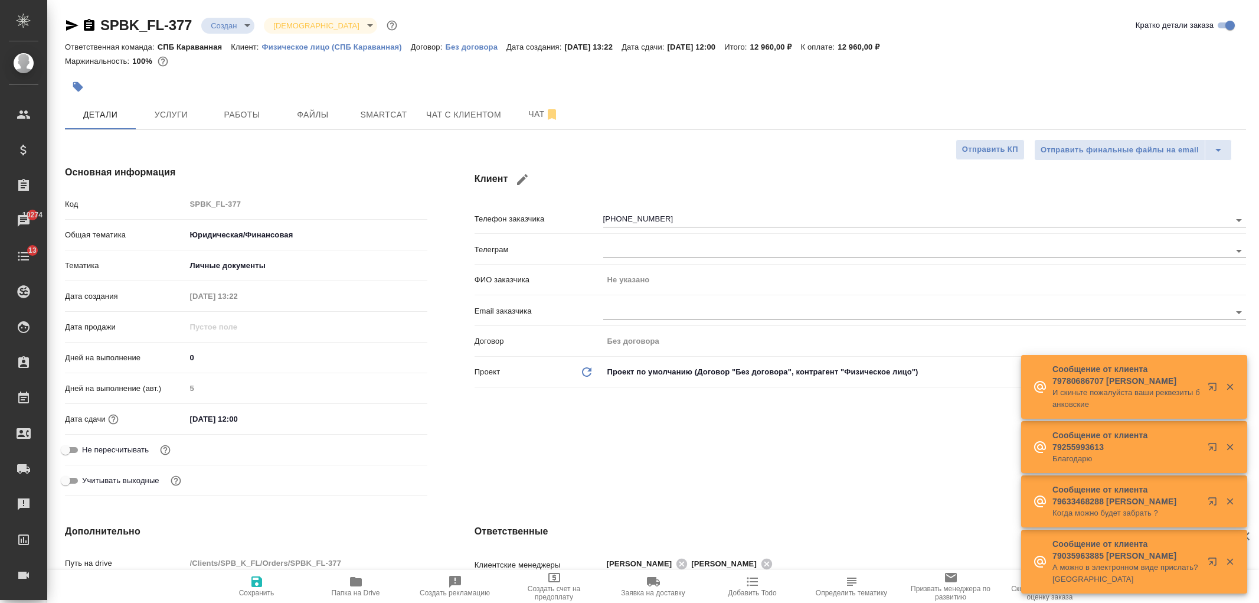
select select "RU"
